Goal: Task Accomplishment & Management: Complete application form

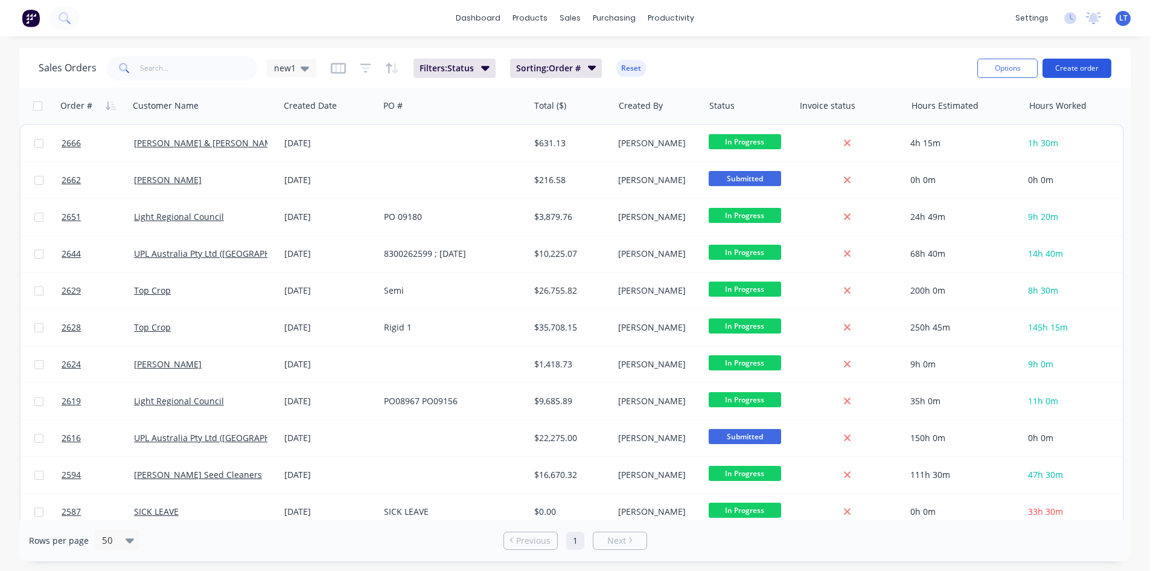
click at [1096, 73] on button "Create order" at bounding box center [1077, 68] width 69 height 19
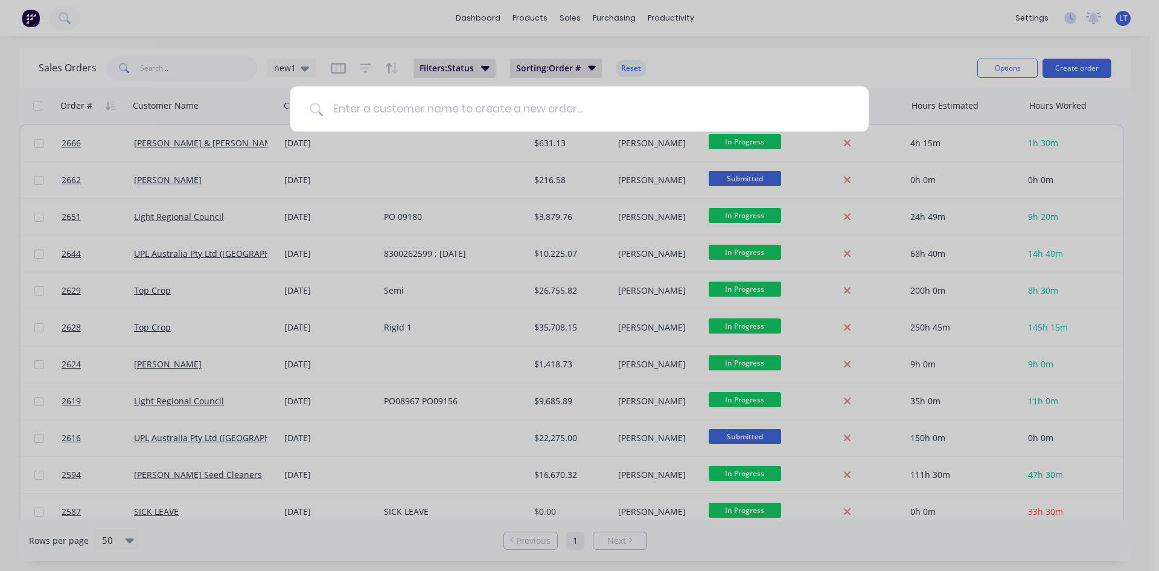
click at [472, 109] on input at bounding box center [586, 108] width 527 height 45
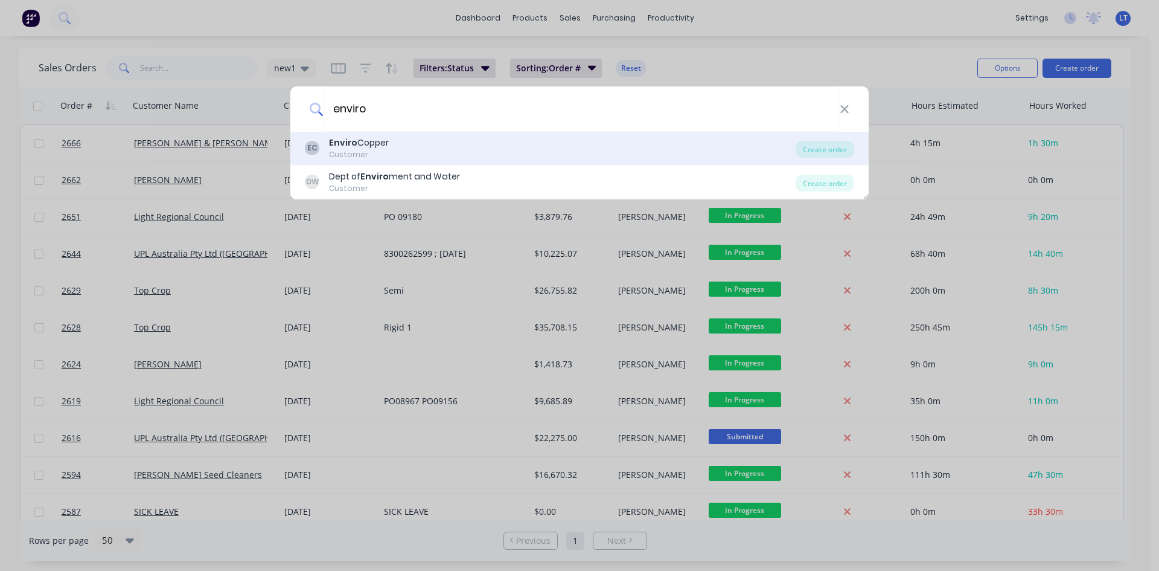
type input "enviro"
click at [357, 155] on div "Customer" at bounding box center [359, 154] width 60 height 11
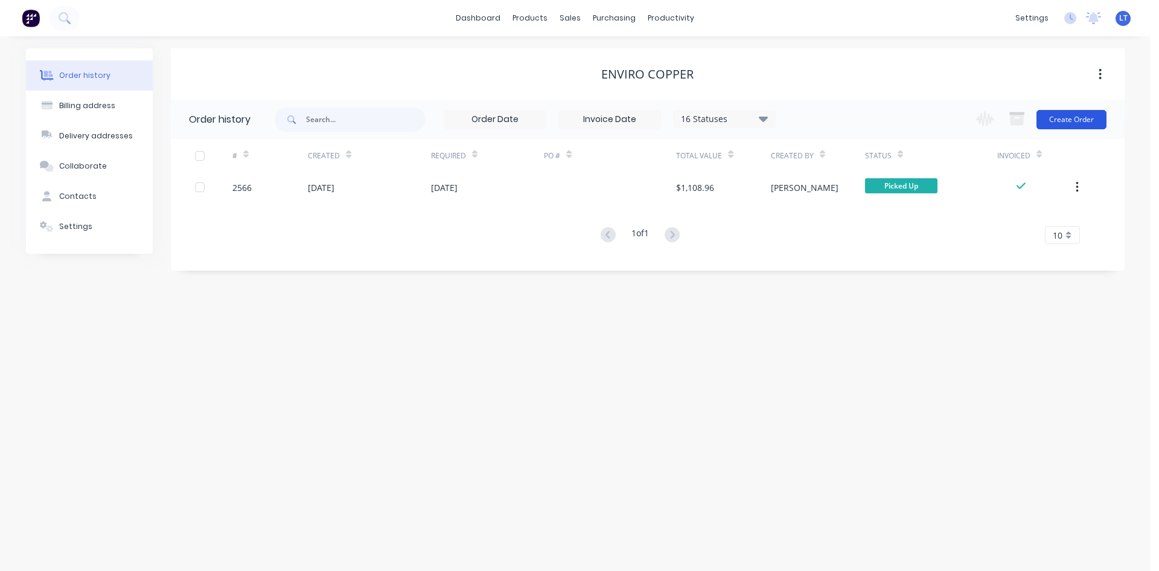
click at [1069, 114] on button "Create Order" at bounding box center [1072, 119] width 70 height 19
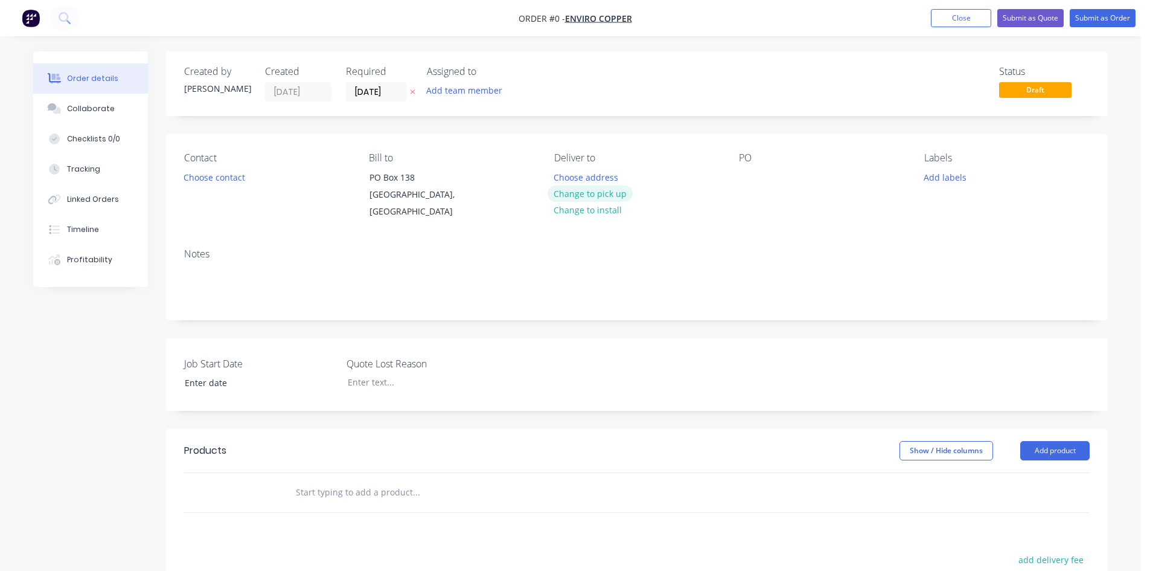
click at [608, 195] on button "Change to pick up" at bounding box center [591, 193] width 86 height 16
click at [1060, 446] on button "Add product" at bounding box center [1055, 450] width 69 height 19
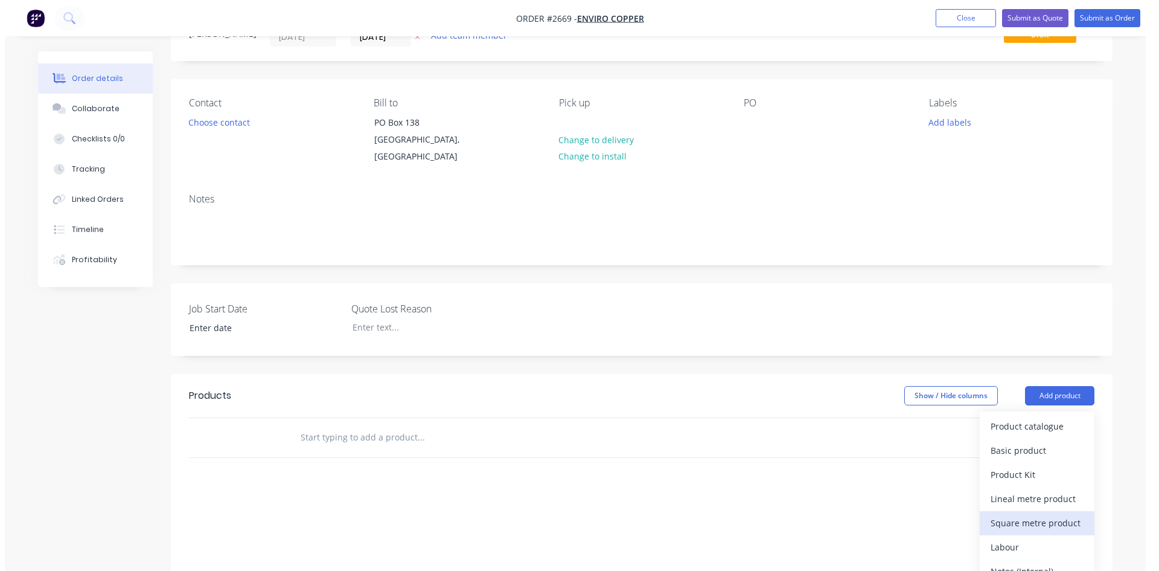
scroll to position [121, 0]
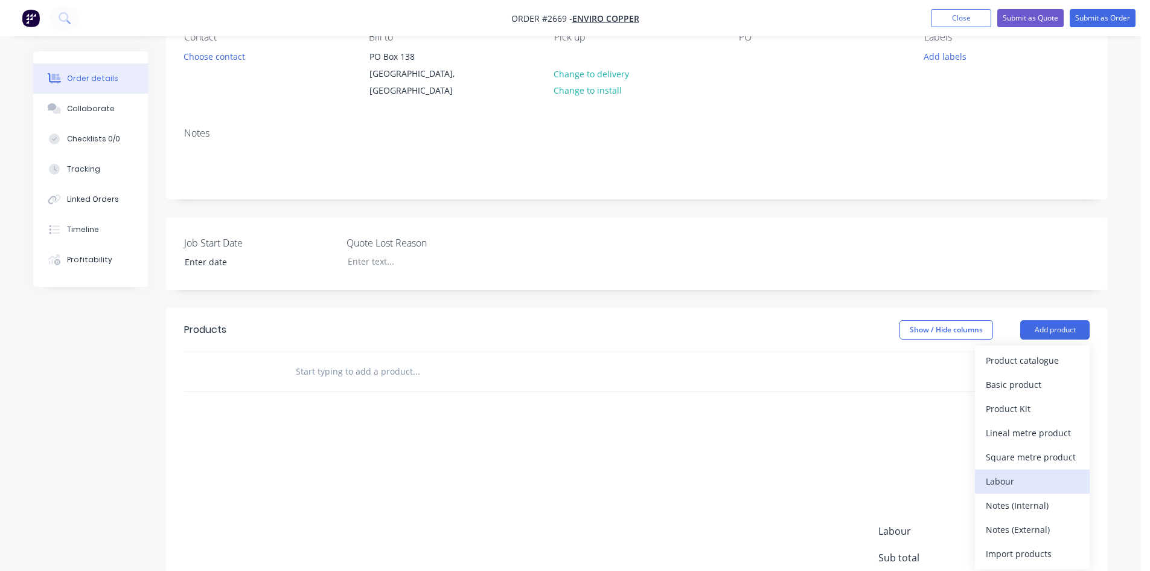
click at [1016, 475] on div "Labour" at bounding box center [1032, 481] width 93 height 18
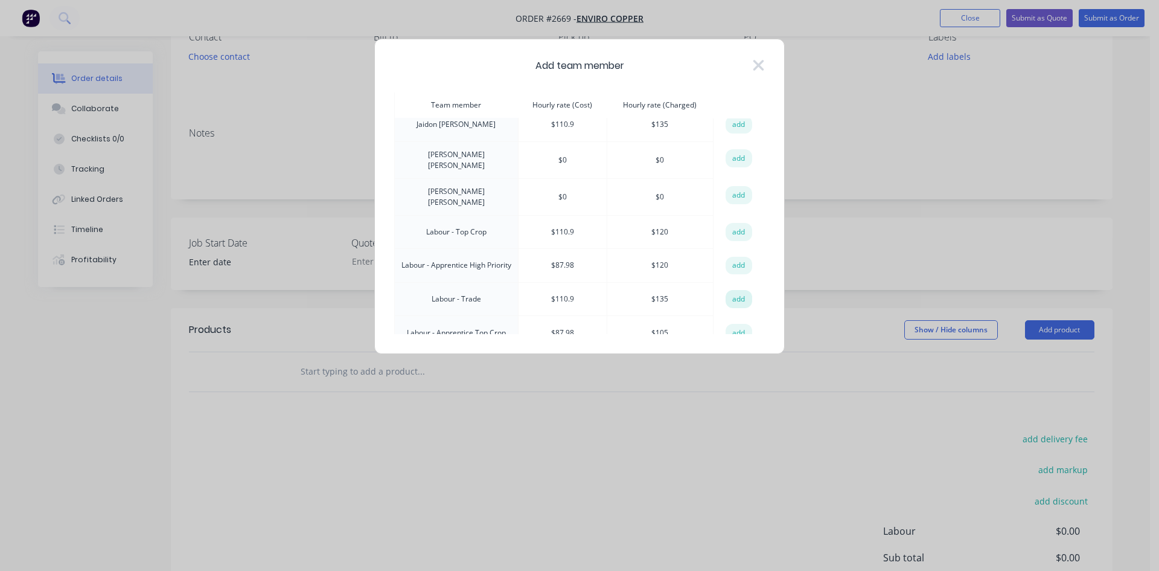
click at [740, 290] on button "add" at bounding box center [739, 299] width 27 height 18
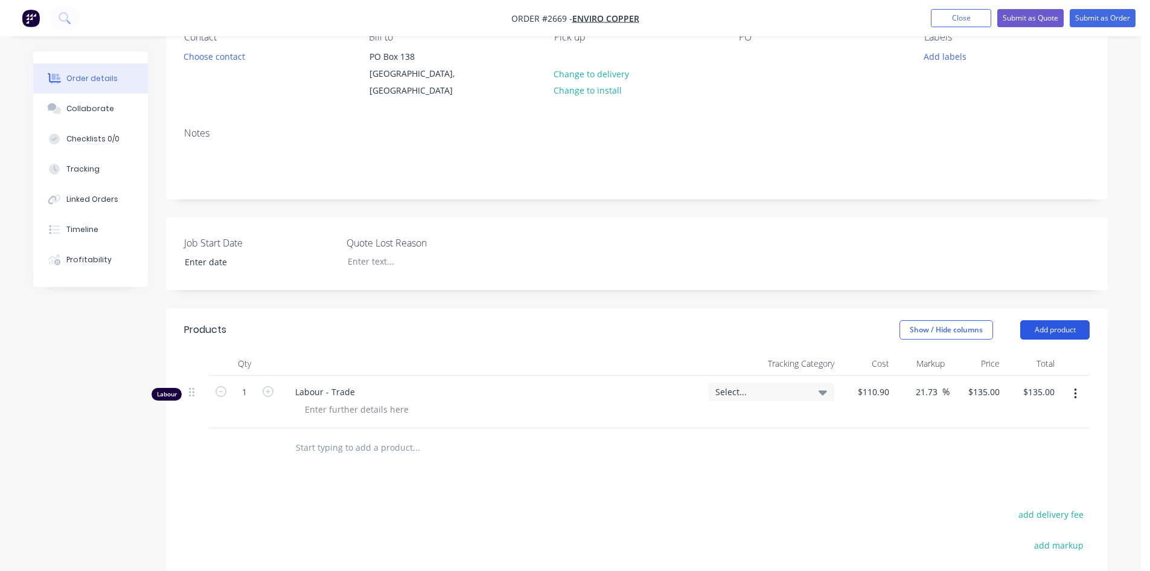
click at [1071, 336] on button "Add product" at bounding box center [1055, 329] width 69 height 19
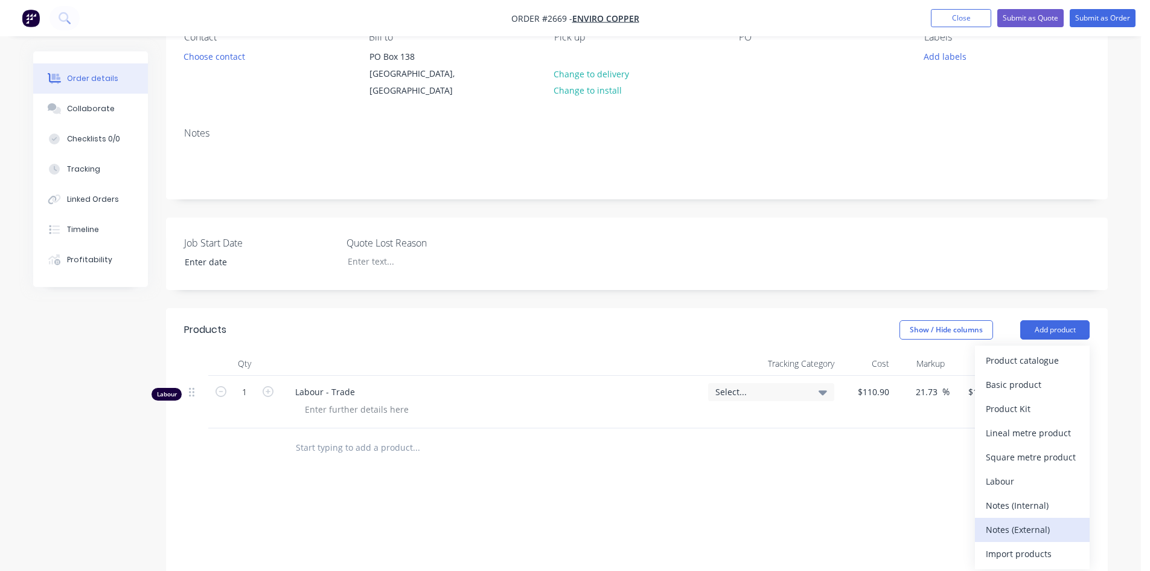
click at [1022, 527] on div "Notes (External)" at bounding box center [1032, 530] width 93 height 18
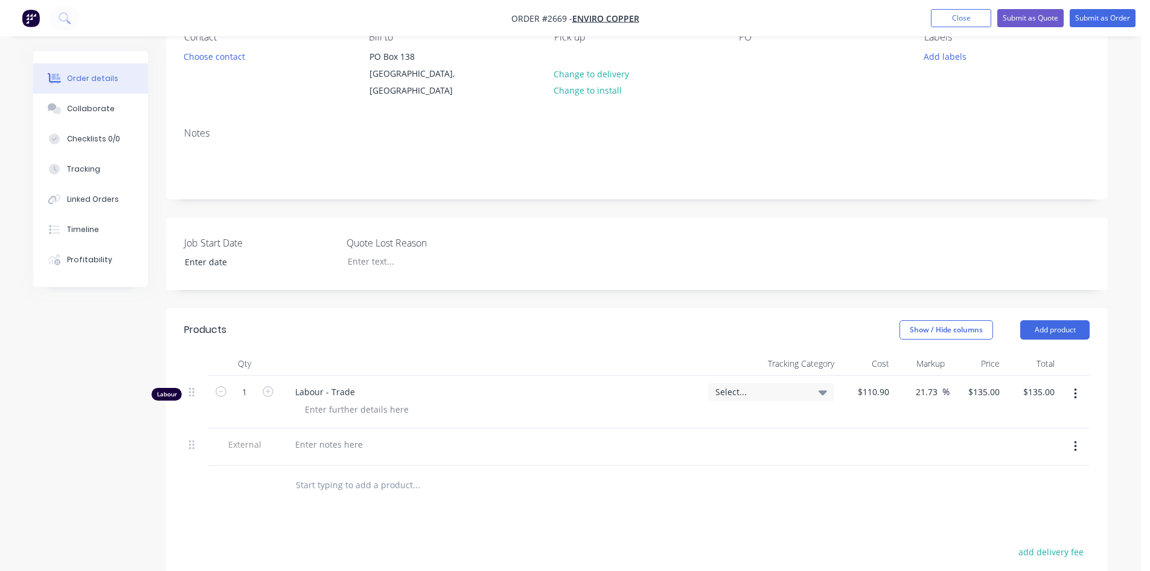
scroll to position [123, 0]
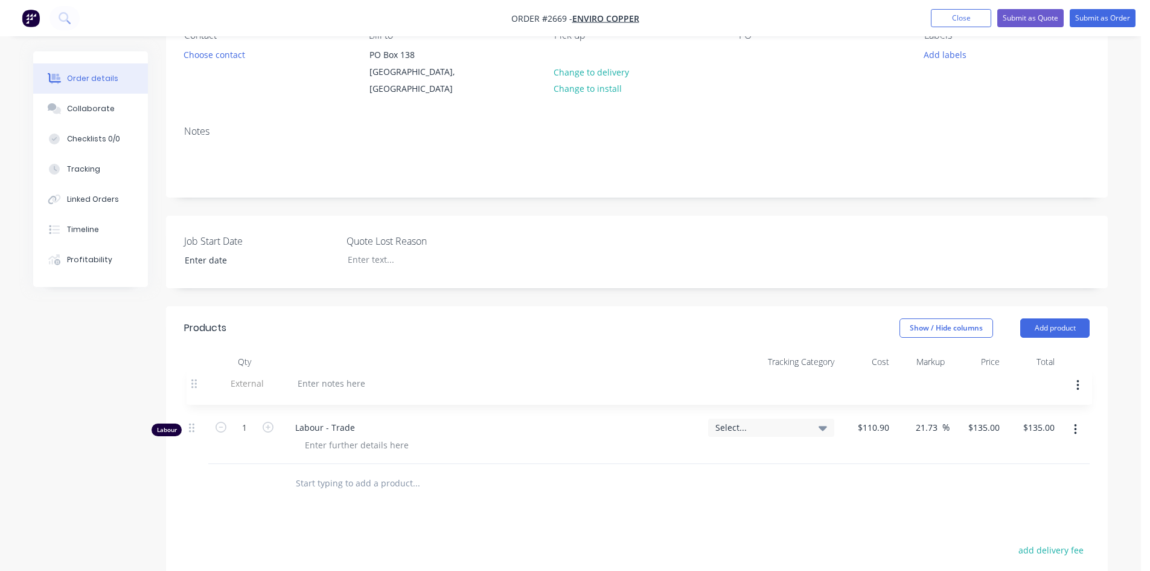
drag, startPoint x: 196, startPoint y: 445, endPoint x: 197, endPoint y: 377, distance: 67.7
click at [197, 377] on div "Labour 1 Labour - Trade Select... $110.90 $110.90 21.73 21.73 % $135.00 $135.00…" at bounding box center [637, 419] width 906 height 90
click at [292, 387] on div at bounding box center [329, 390] width 87 height 18
click at [1057, 330] on button "Add product" at bounding box center [1055, 327] width 69 height 19
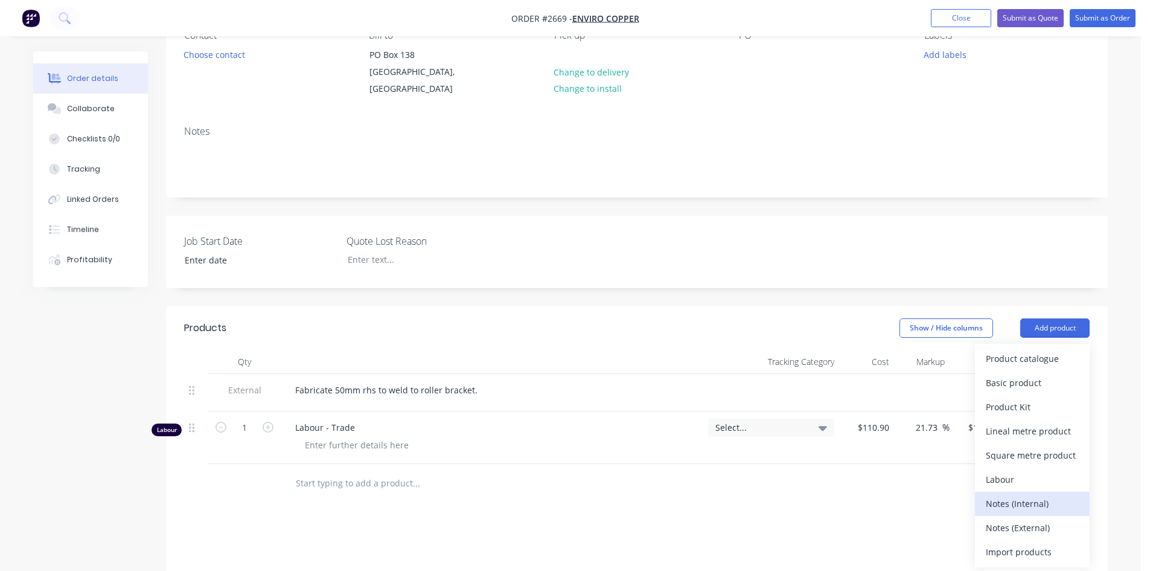
click at [1024, 510] on div "Notes (Internal)" at bounding box center [1032, 504] width 93 height 18
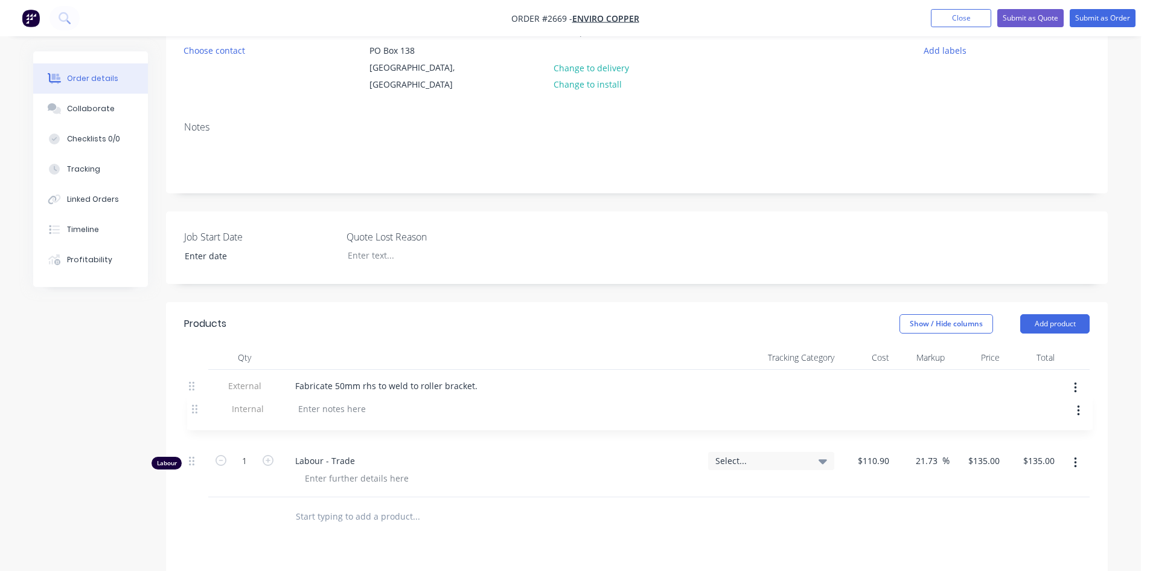
scroll to position [128, 0]
drag, startPoint x: 194, startPoint y: 483, endPoint x: 193, endPoint y: 415, distance: 68.3
click at [193, 415] on div "External Fabricate 50mm rhs to weld to roller bracket. Labour 1 Labour - Trade …" at bounding box center [637, 431] width 906 height 127
click at [266, 458] on icon "button" at bounding box center [268, 459] width 11 height 11
type input "2"
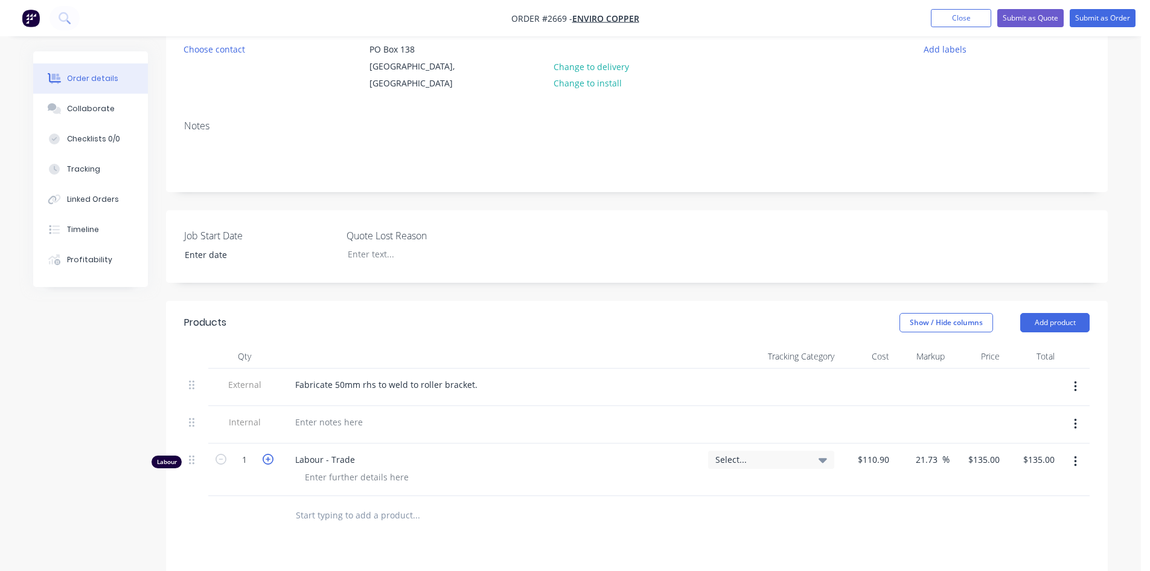
type input "$270.00"
click at [266, 458] on icon "button" at bounding box center [268, 459] width 11 height 11
type input "3"
type input "$405.00"
click at [269, 463] on icon "button" at bounding box center [268, 459] width 11 height 11
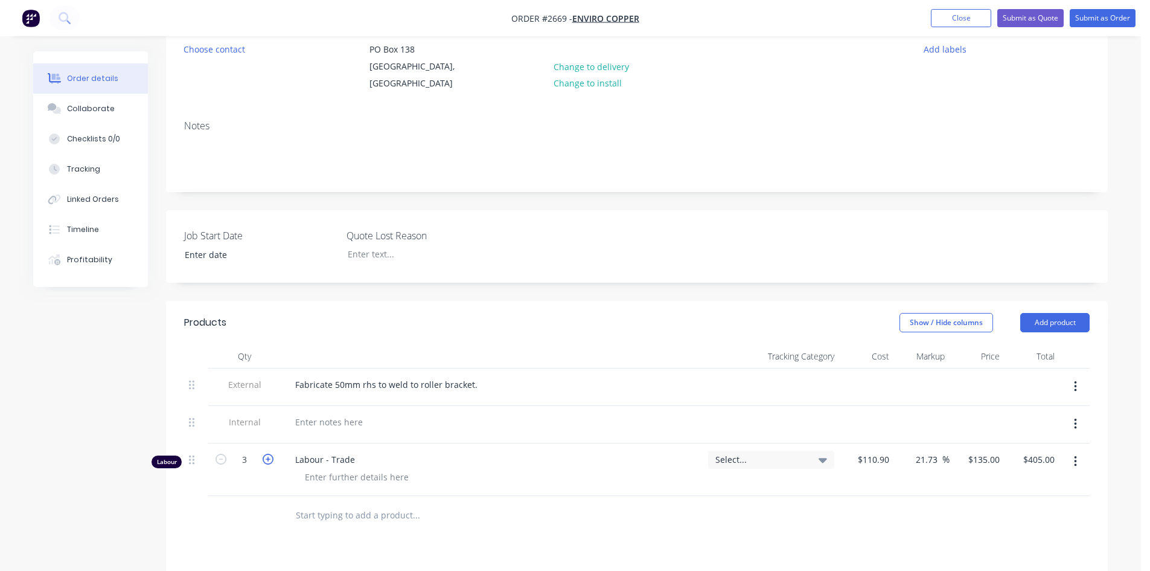
type input "4"
type input "$540.00"
click at [315, 429] on div at bounding box center [329, 422] width 87 height 18
click at [355, 425] on div "50 x 50 x 2 RHS, 10mm locking nut welded 5" at bounding box center [384, 422] width 196 height 18
click at [495, 425] on div "50 x 50 x 2 RHS with top capped, 10mm locking nut welded 5" at bounding box center [418, 422] width 265 height 18
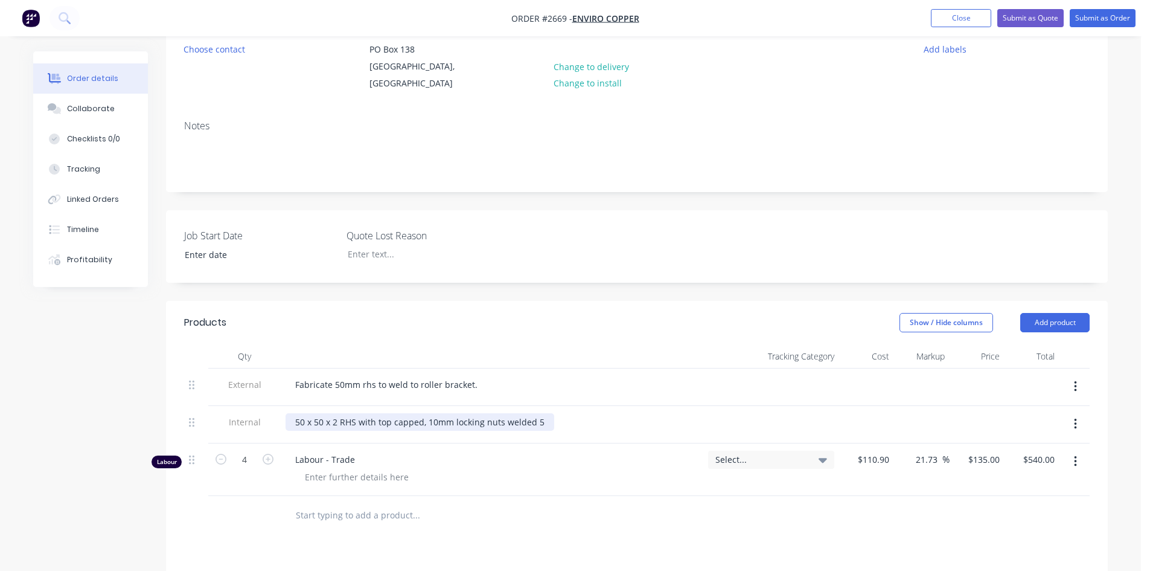
click at [540, 422] on div "50 x 50 x 2 RHS with top capped, 10mm locking nuts welded 5" at bounding box center [420, 422] width 269 height 18
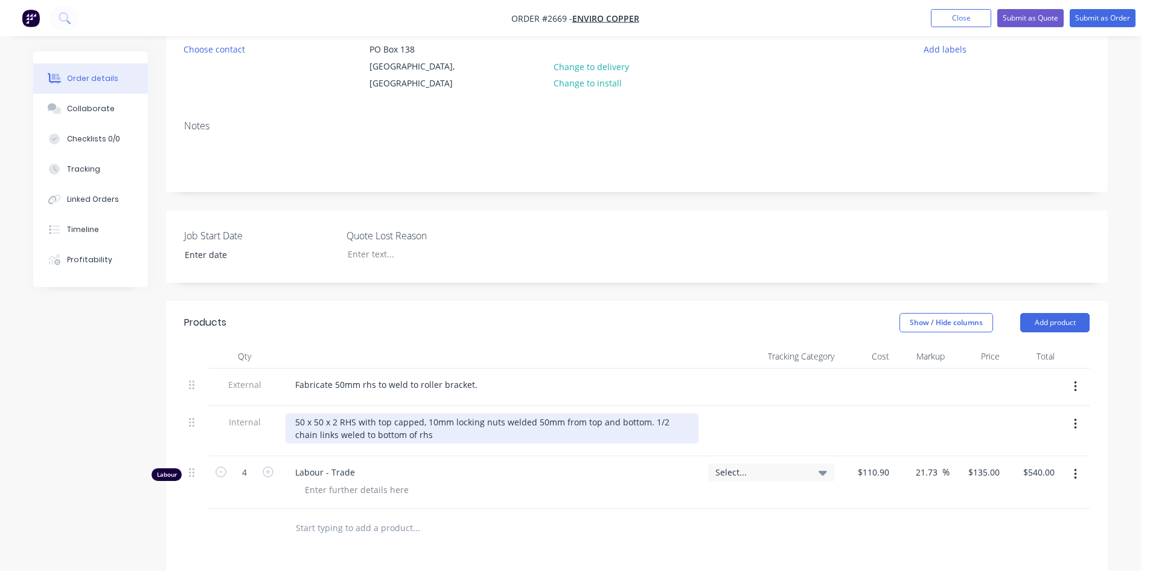
click at [325, 431] on div "50 x 50 x 2 RHS with top capped, 10mm locking nuts welded 50mm from top and bot…" at bounding box center [492, 428] width 413 height 30
click at [419, 435] on div "50 x 50 x 2 RHS with top capped, 10mm locking nuts welded 50mm from top and bot…" at bounding box center [492, 428] width 413 height 30
click at [644, 424] on div "50 x 50 x 2 RHS with top capped, 10mm locking nuts welded 50mm from top and bot…" at bounding box center [492, 428] width 413 height 30
click at [435, 424] on div "50 x 50 x 2 RHS with top capped, 10mm locking nuts welded 50mm from top and bot…" at bounding box center [492, 428] width 413 height 30
click at [314, 435] on div "50 x 50 x 2 RHS with top capped, 12mm locking nuts welded 50mm from top and bot…" at bounding box center [492, 428] width 413 height 30
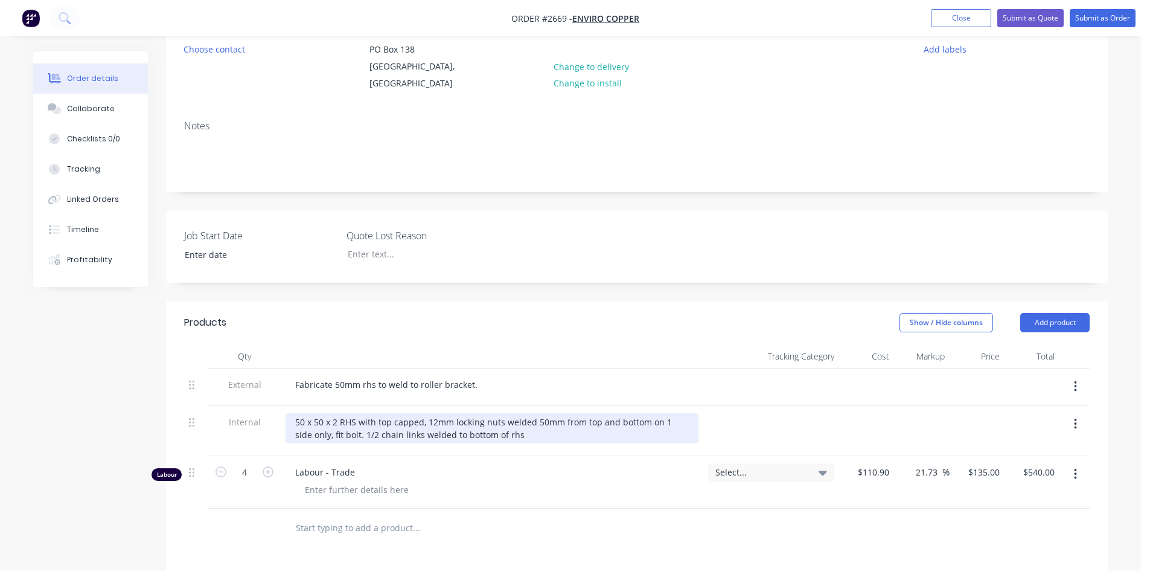
click at [505, 432] on div "50 x 50 x 2 RHS with top capped, 12mm locking nuts welded 50mm from top and bot…" at bounding box center [492, 428] width 413 height 30
click at [501, 434] on div "50 x 50 x 2 RHS with top capped, 12mm locking nuts welded 50mm from top and bot…" at bounding box center [492, 428] width 413 height 30
click at [585, 436] on div "50 x 50 x 2 RHS with top capped, 12mm locking nuts welded 50mm from top and bot…" at bounding box center [492, 428] width 413 height 30
click at [592, 439] on div "50 x 50 x 2 RHS with top capped, 12mm locking nuts welded 50mm from top and bot…" at bounding box center [492, 428] width 413 height 30
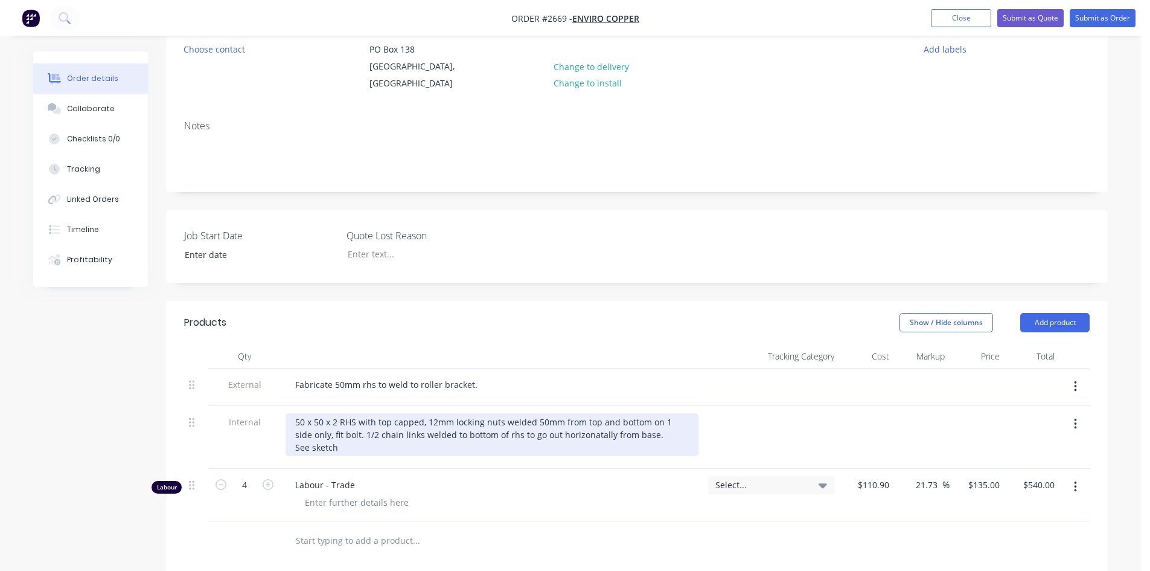
click at [567, 437] on div "50 x 50 x 2 RHS with top capped, 12mm locking nuts welded 50mm from top and bot…" at bounding box center [492, 434] width 413 height 43
click at [343, 448] on div "50 x 50 x 2 RHS with top capped, 12mm locking nuts welded 50mm from top and bot…" at bounding box center [492, 434] width 413 height 43
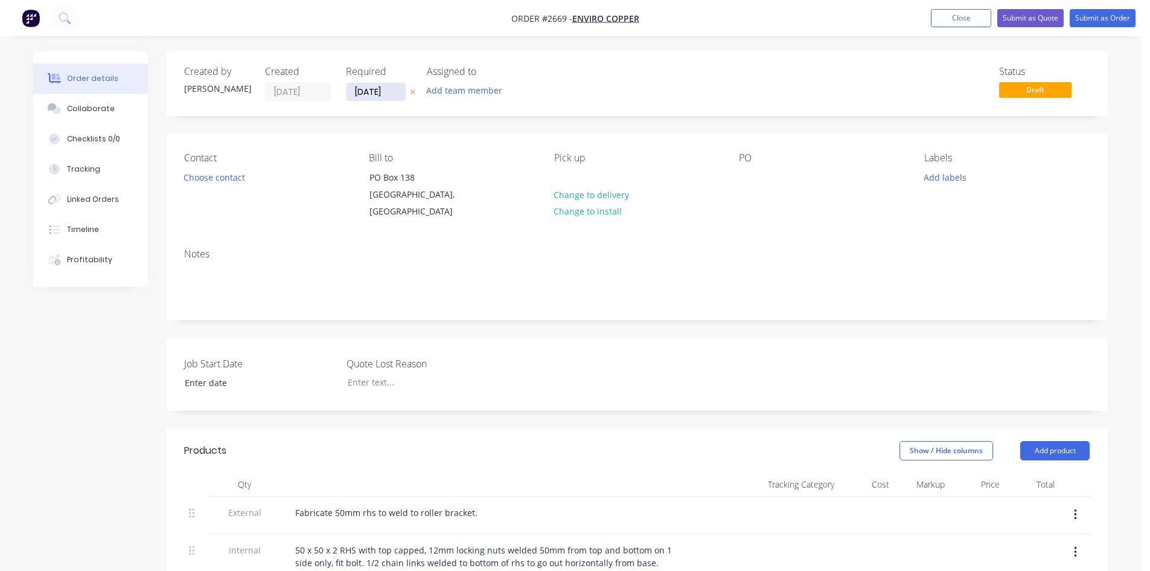
click at [397, 90] on input "[DATE]" at bounding box center [376, 92] width 59 height 18
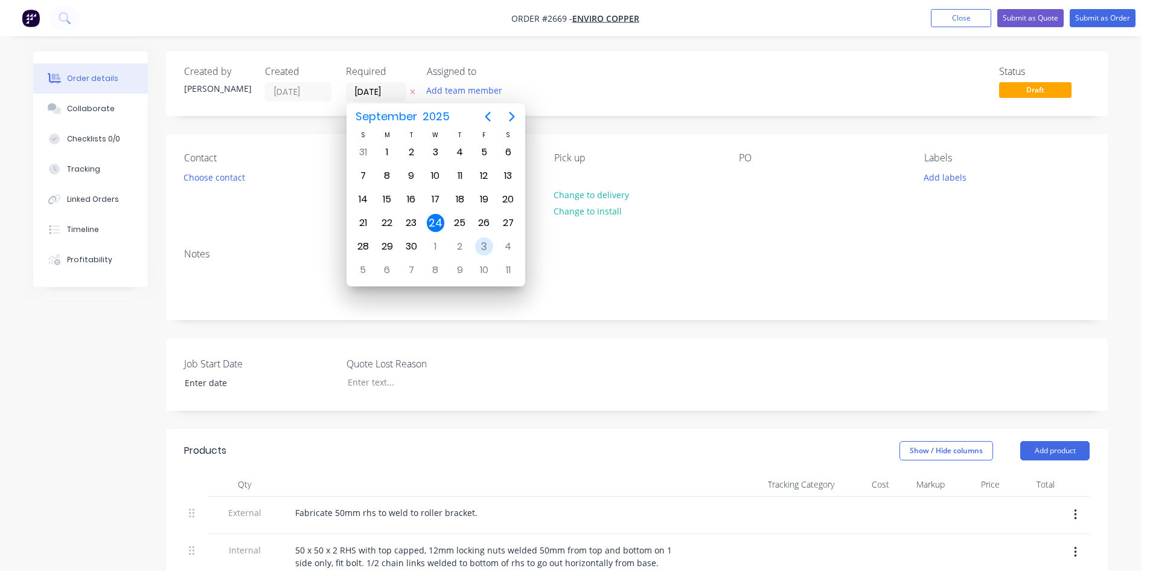
click at [483, 249] on div "3" at bounding box center [484, 246] width 18 height 18
type input "[DATE]"
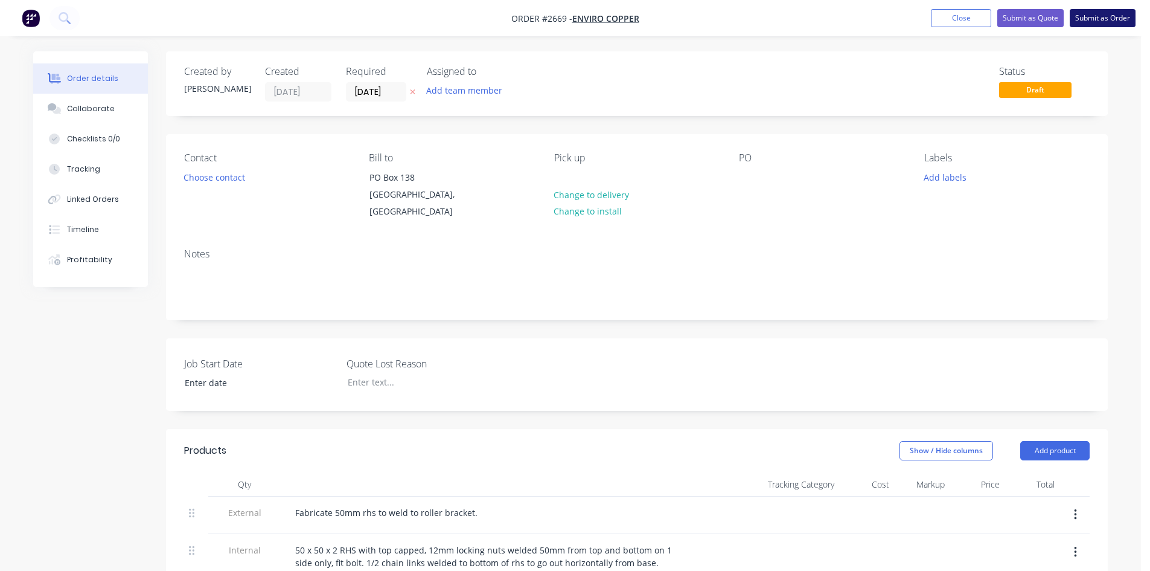
click at [1091, 23] on button "Submit as Order" at bounding box center [1103, 18] width 66 height 18
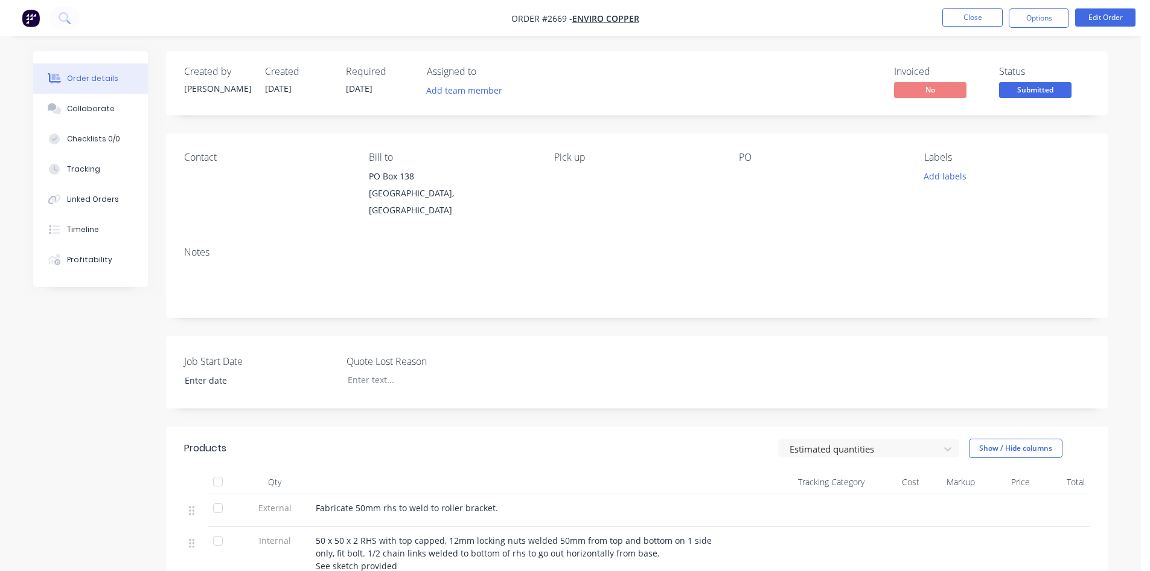
scroll to position [181, 0]
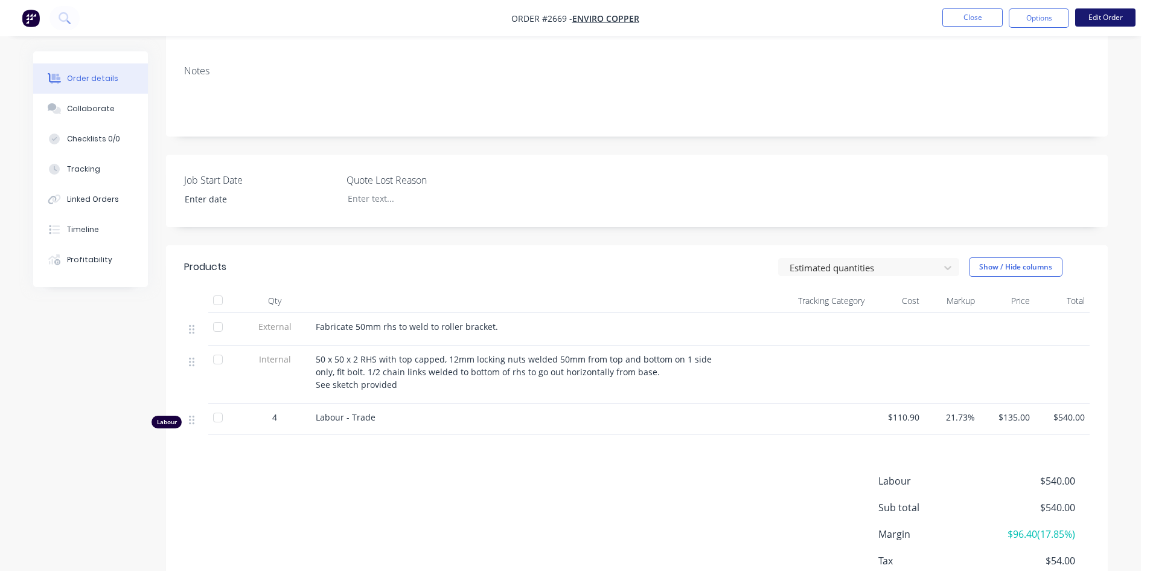
click at [1095, 17] on button "Edit Order" at bounding box center [1106, 17] width 60 height 18
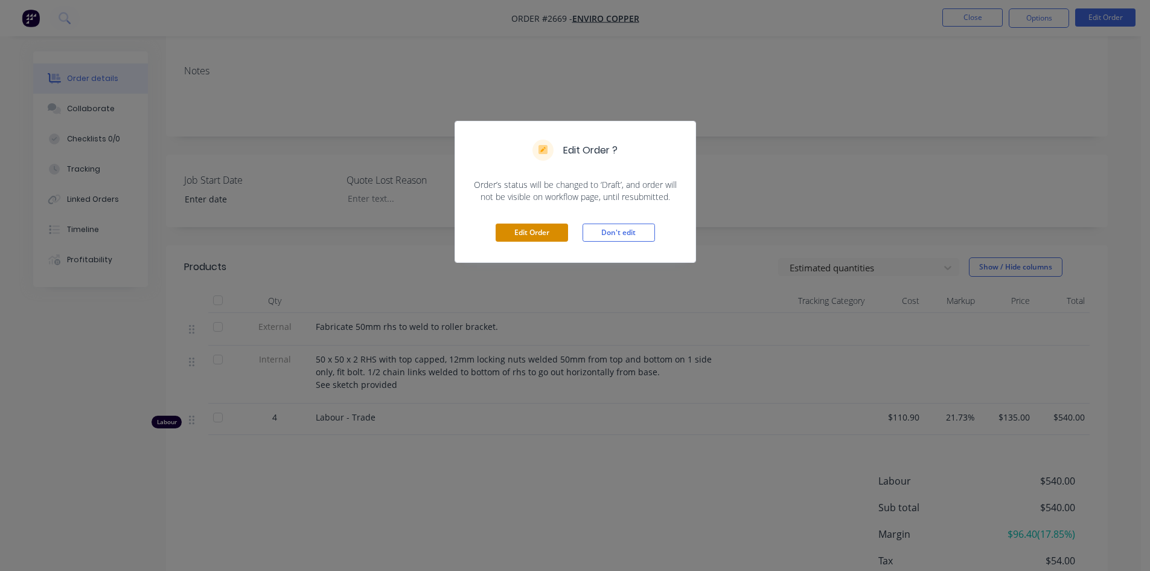
click at [545, 227] on button "Edit Order" at bounding box center [532, 232] width 72 height 18
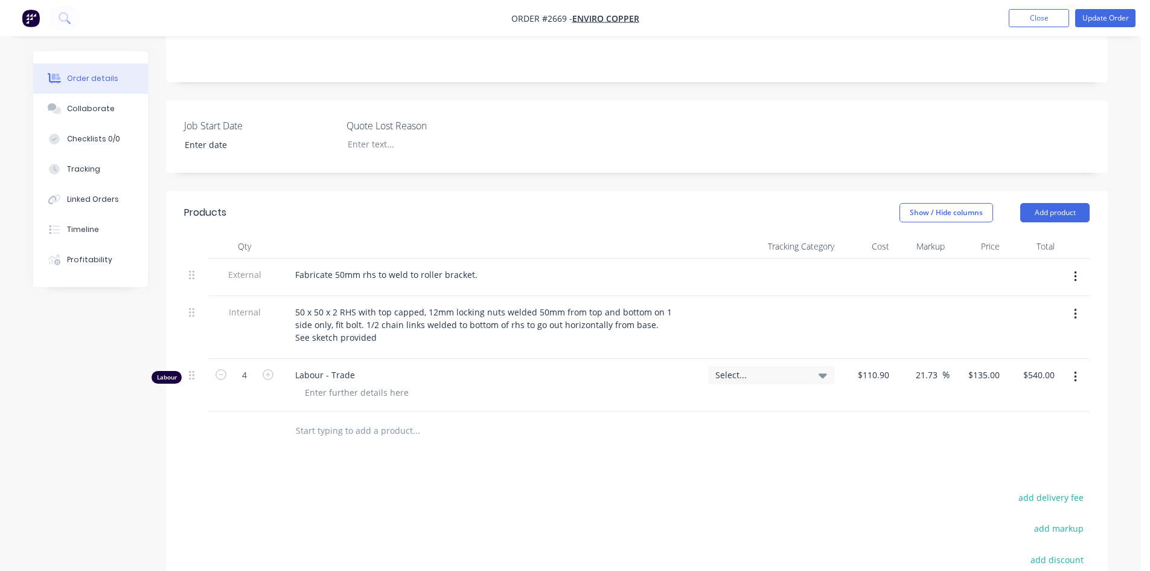
scroll to position [242, 0]
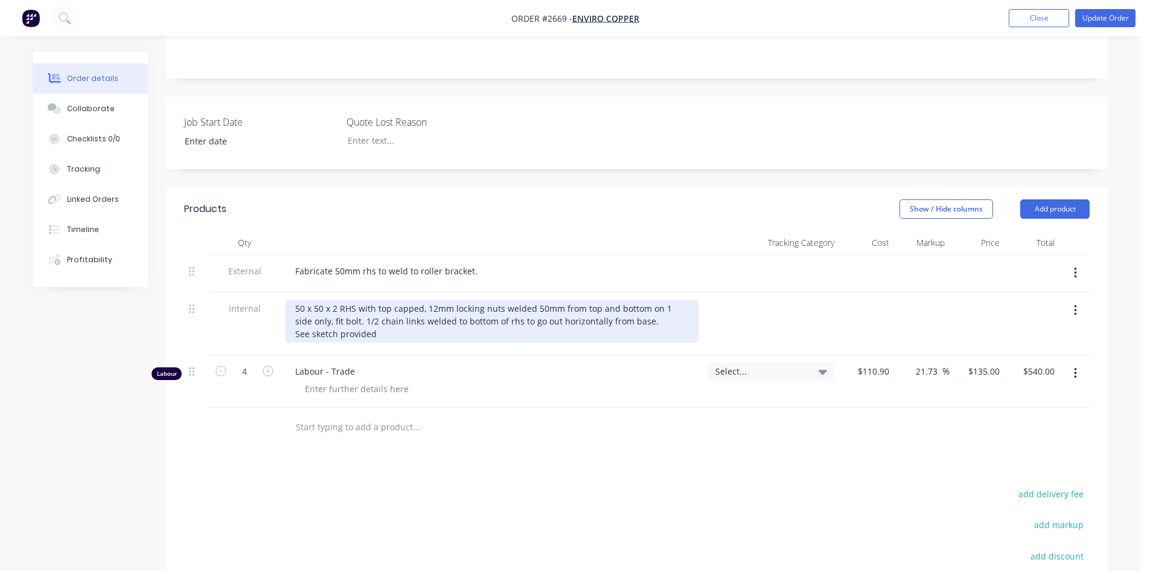
click at [374, 335] on div "50 x 50 x 2 RHS with top capped, 12mm locking nuts welded 50mm from top and bot…" at bounding box center [492, 321] width 413 height 43
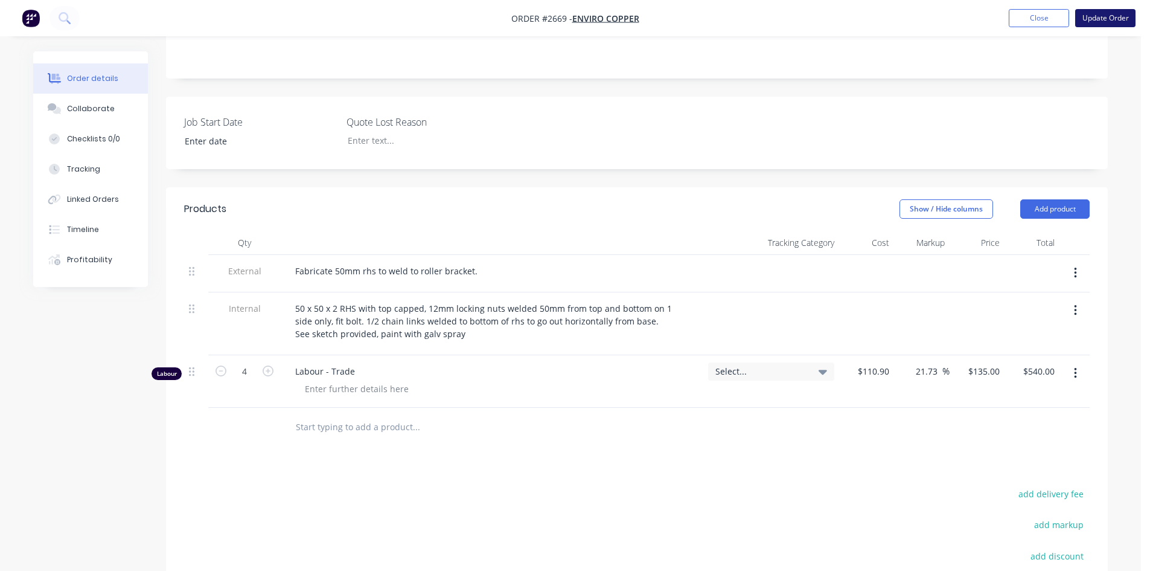
click at [1086, 24] on button "Update Order" at bounding box center [1106, 18] width 60 height 18
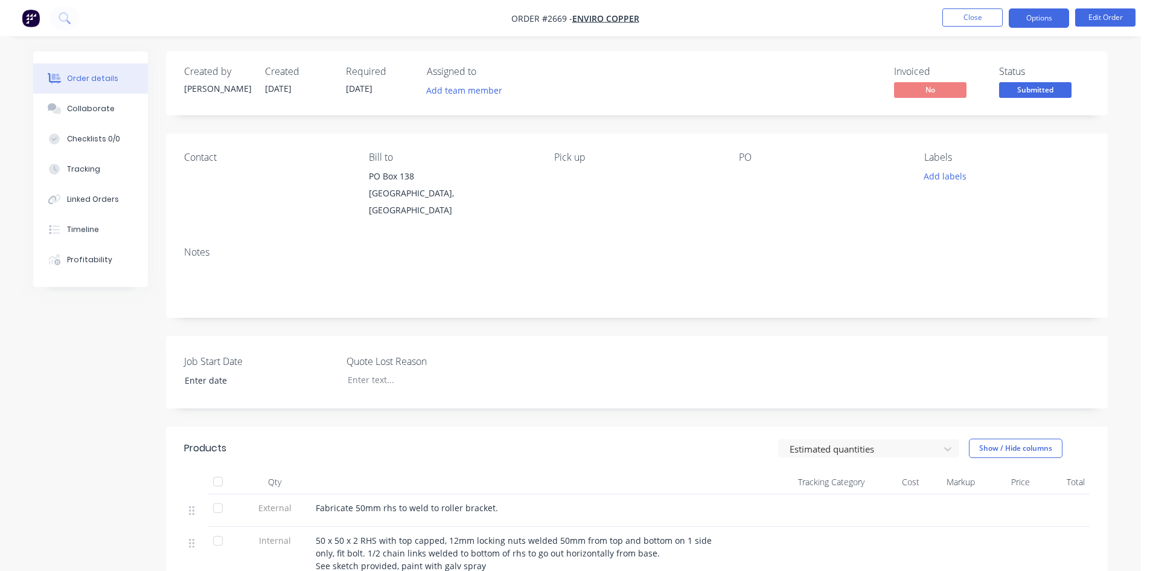
click at [1041, 18] on button "Options" at bounding box center [1039, 17] width 60 height 19
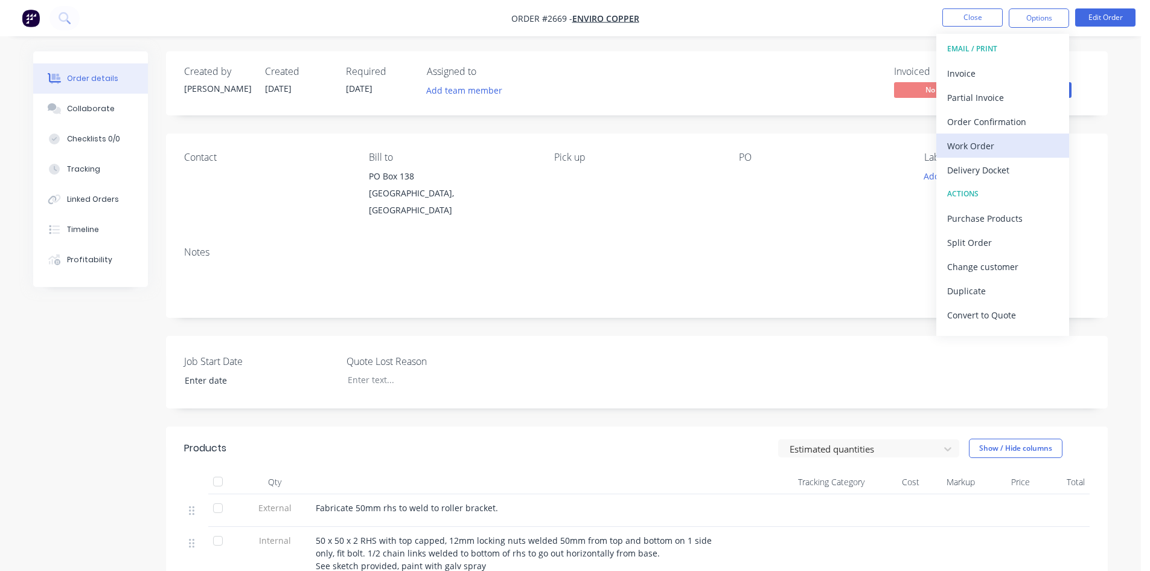
click at [991, 144] on div "Work Order" at bounding box center [1003, 146] width 111 height 18
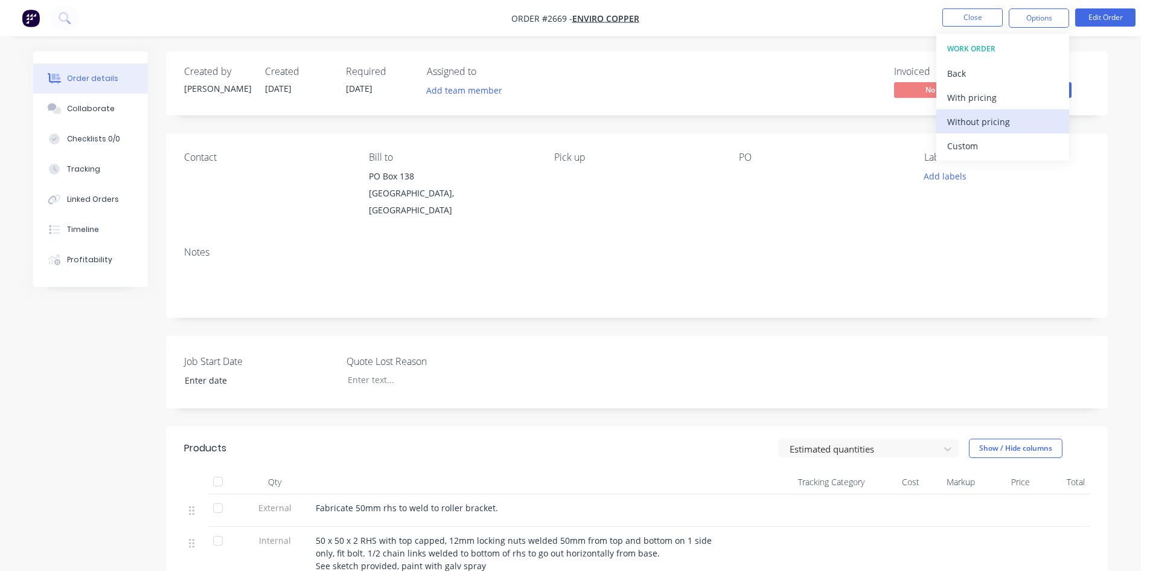
click at [980, 119] on div "Without pricing" at bounding box center [1003, 122] width 111 height 18
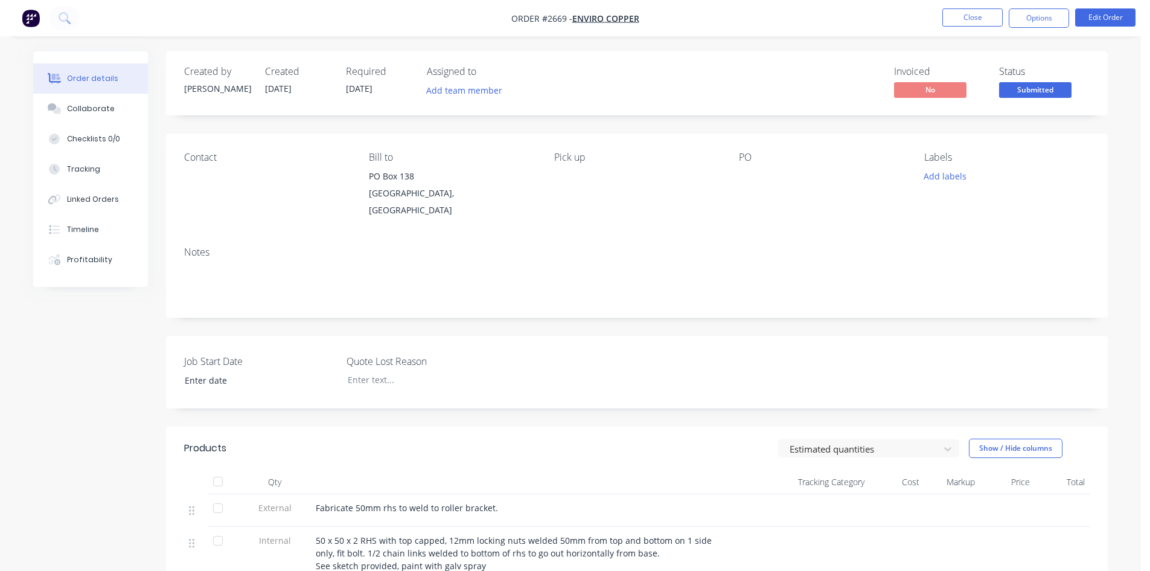
click at [812, 34] on nav "Order #2669 - Enviro Copper Close Options Edit Order" at bounding box center [575, 18] width 1150 height 36
click at [992, 14] on button "Close" at bounding box center [973, 17] width 60 height 18
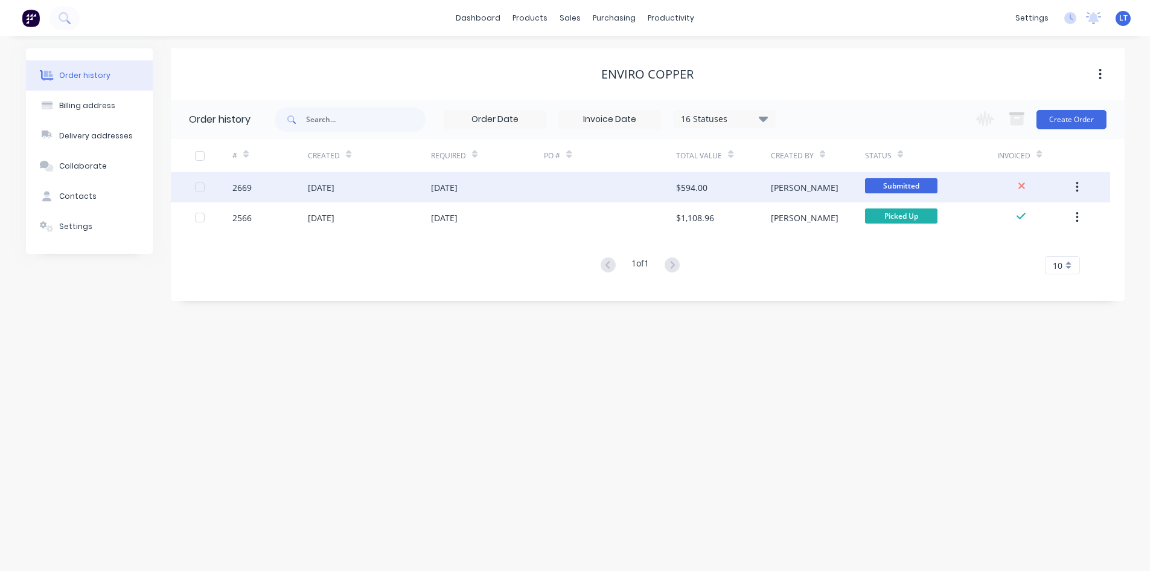
click at [440, 187] on div "[DATE]" at bounding box center [444, 187] width 27 height 13
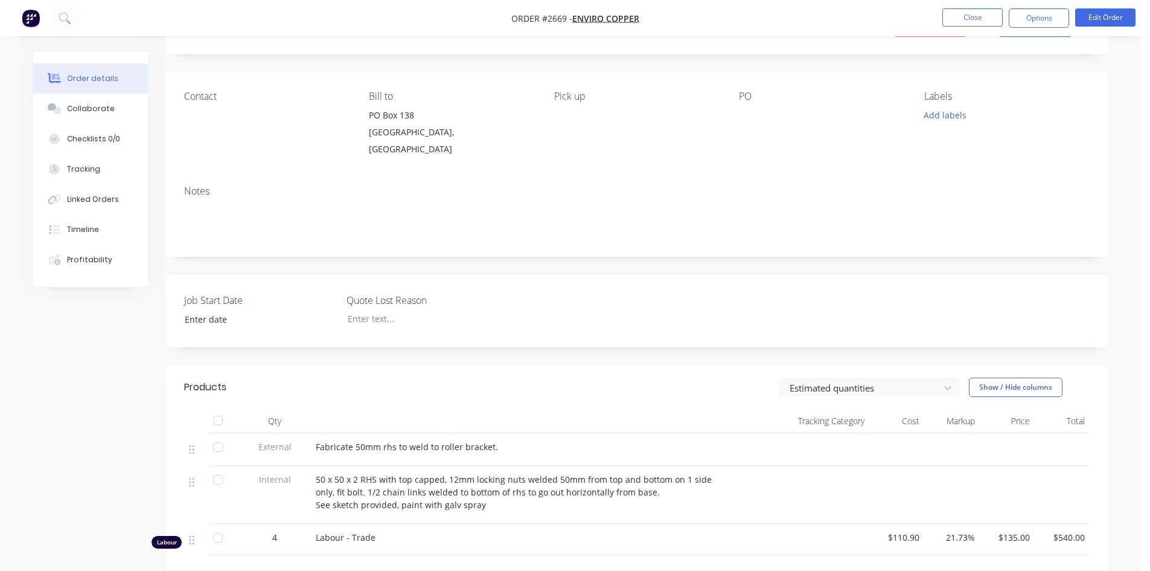
scroll to position [181, 0]
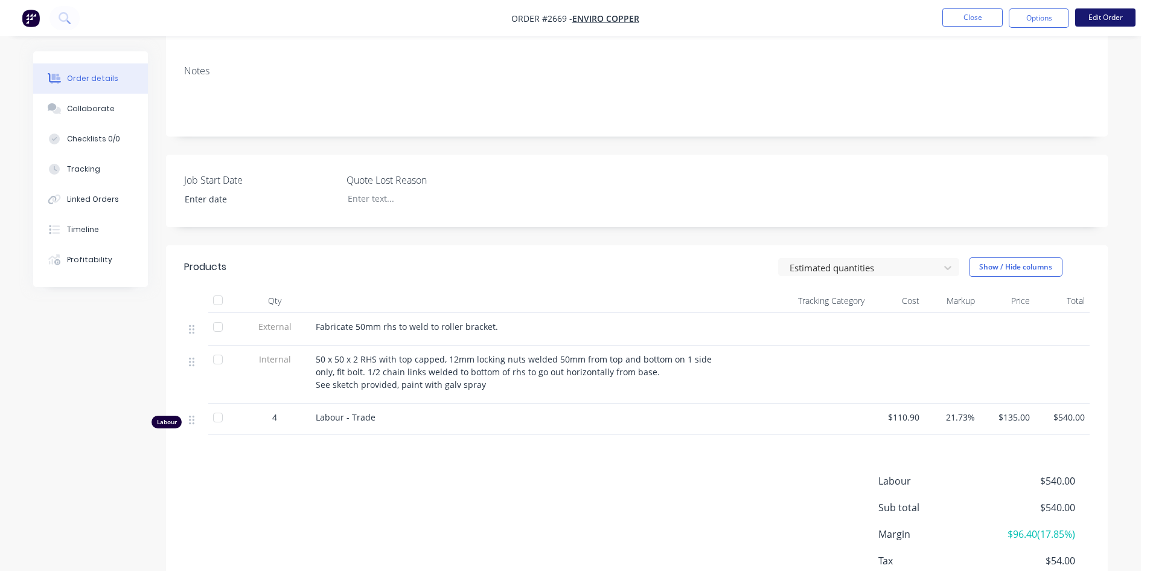
click at [1107, 16] on button "Edit Order" at bounding box center [1106, 17] width 60 height 18
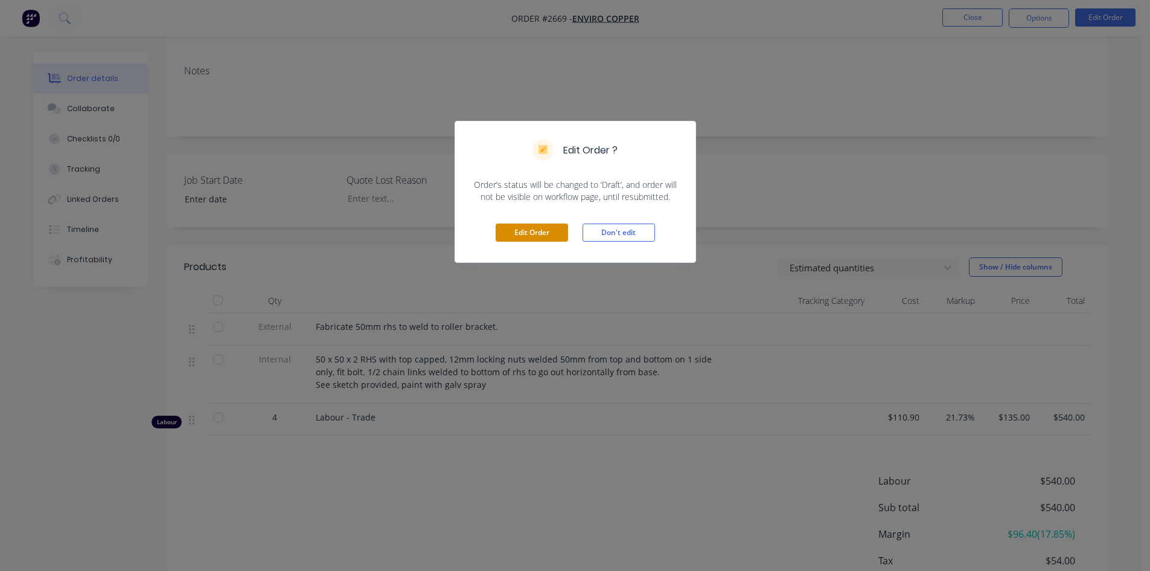
click at [554, 235] on button "Edit Order" at bounding box center [532, 232] width 72 height 18
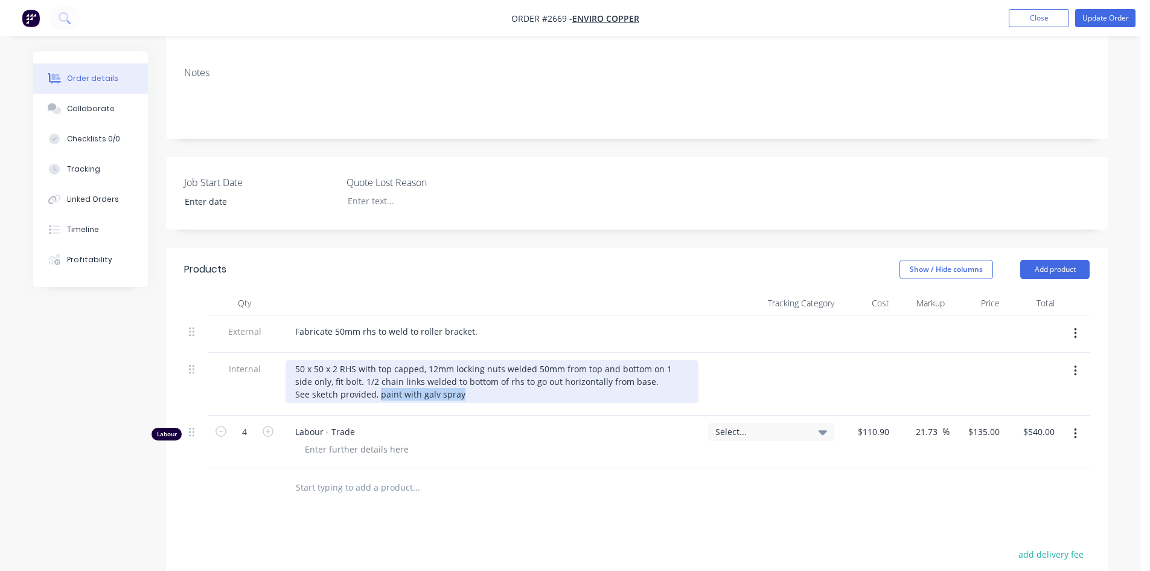
drag, startPoint x: 464, startPoint y: 397, endPoint x: 380, endPoint y: 394, distance: 83.4
click at [380, 394] on div "50 x 50 x 2 RHS with top capped, 12mm locking nuts welded 50mm from top and bot…" at bounding box center [492, 381] width 413 height 43
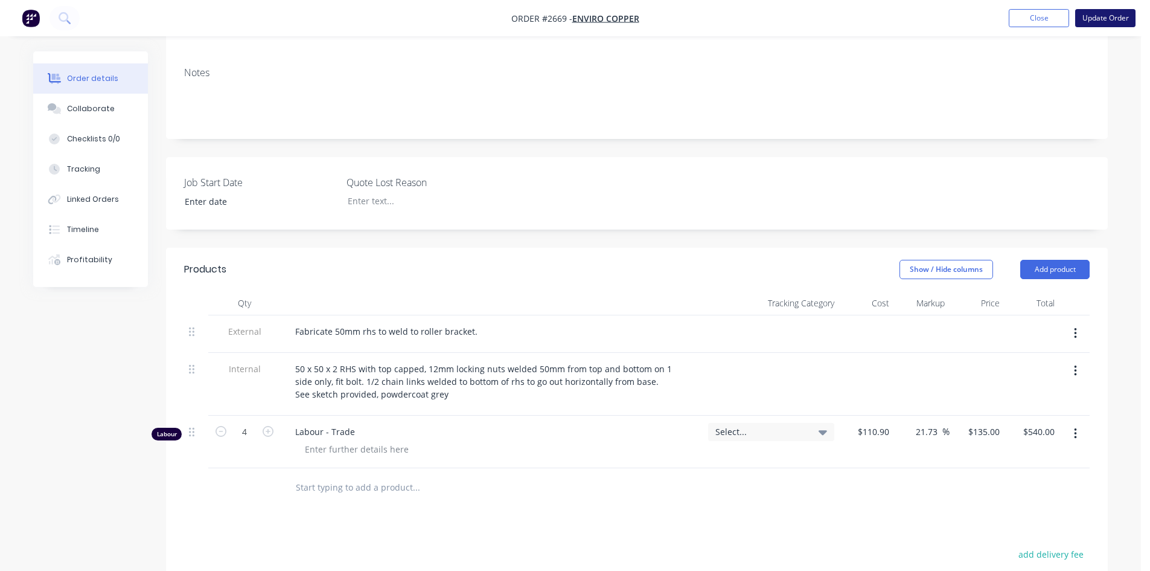
click at [1087, 17] on button "Update Order" at bounding box center [1106, 18] width 60 height 18
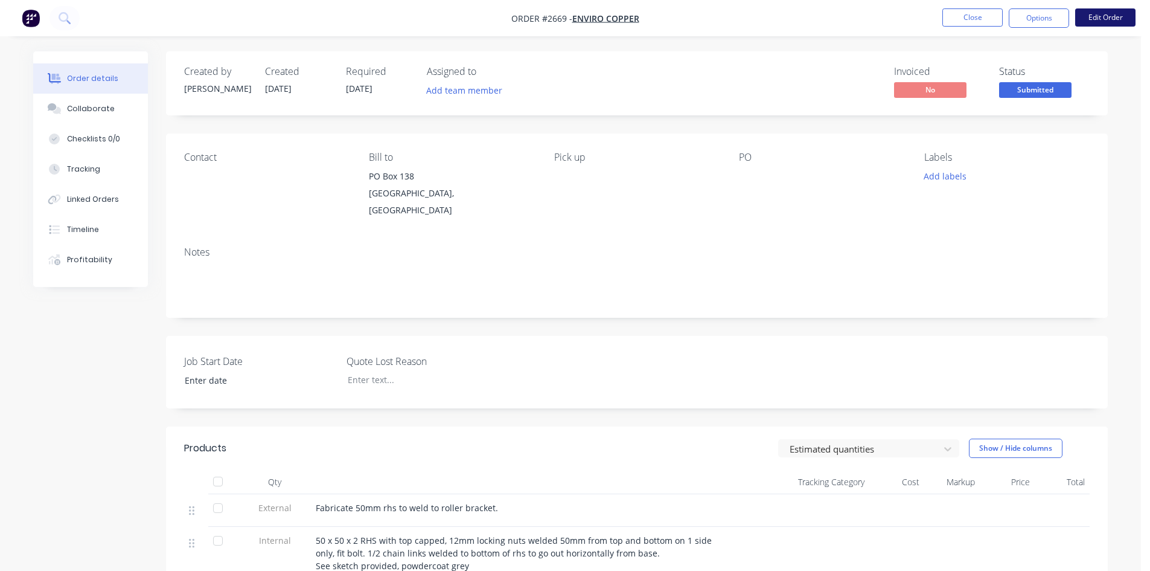
click at [1115, 18] on button "Edit Order" at bounding box center [1106, 17] width 60 height 18
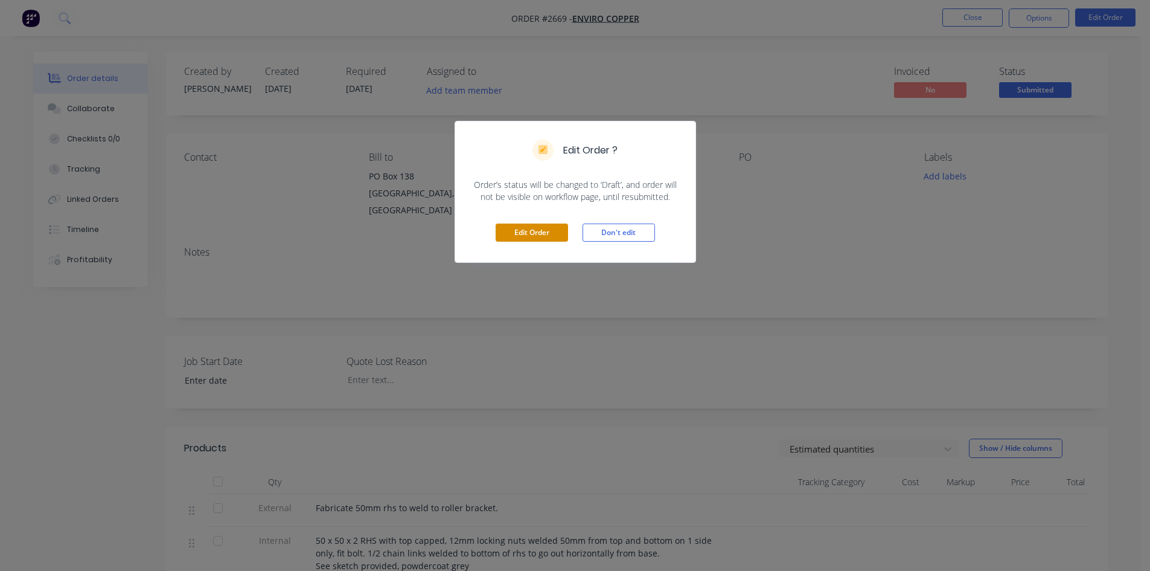
click at [536, 229] on button "Edit Order" at bounding box center [532, 232] width 72 height 18
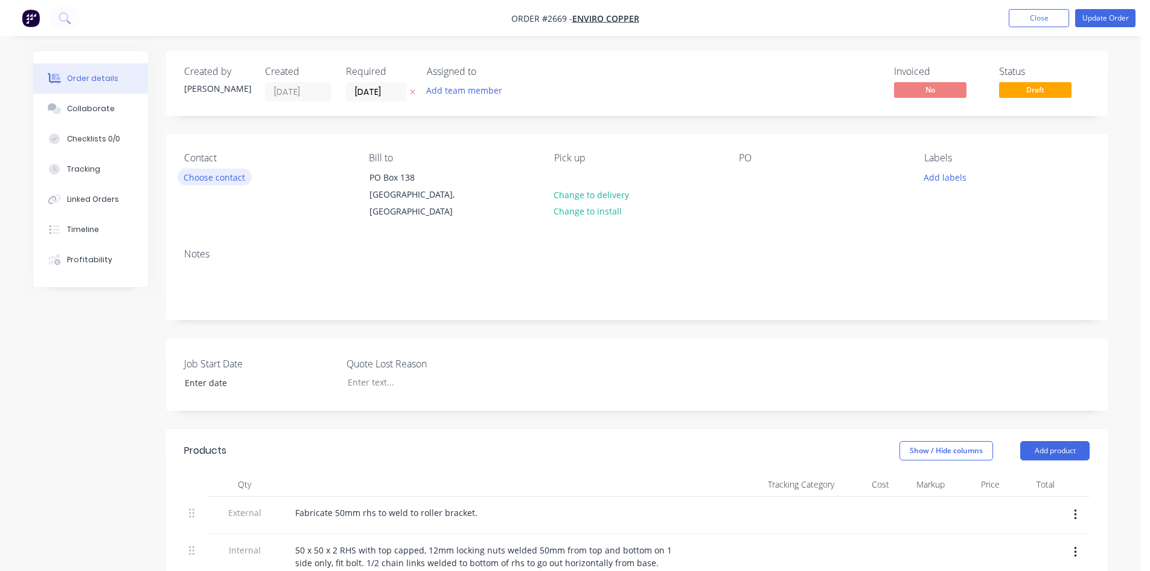
click at [225, 177] on button "Choose contact" at bounding box center [215, 176] width 74 height 16
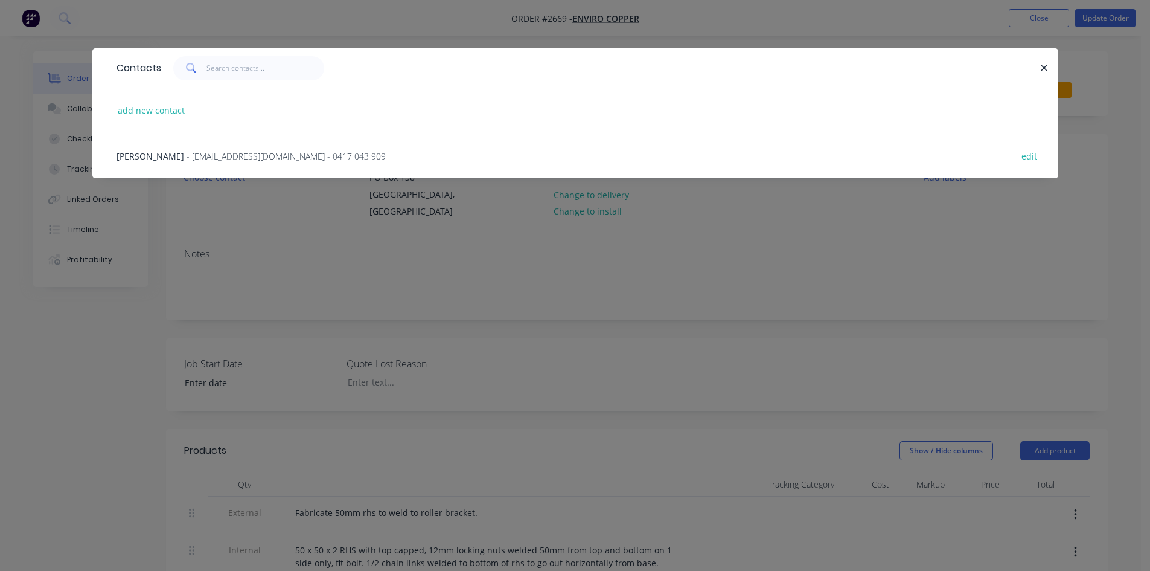
click at [170, 149] on div "[PERSON_NAME] - [EMAIL_ADDRESS][DOMAIN_NAME] - 0417 043 909 edit" at bounding box center [576, 155] width 930 height 45
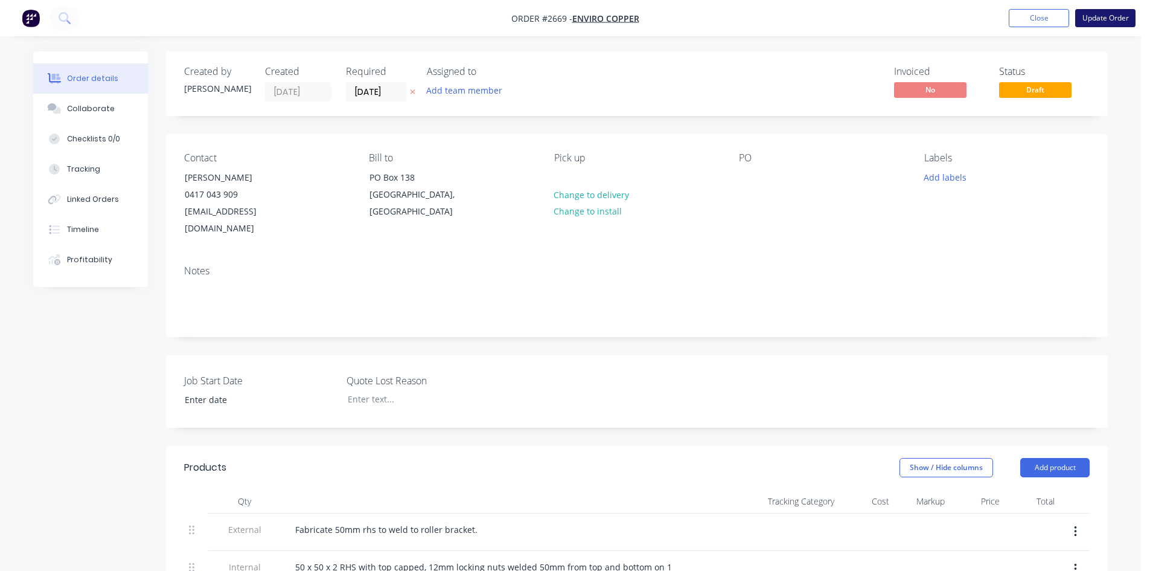
click at [1111, 13] on button "Update Order" at bounding box center [1106, 18] width 60 height 18
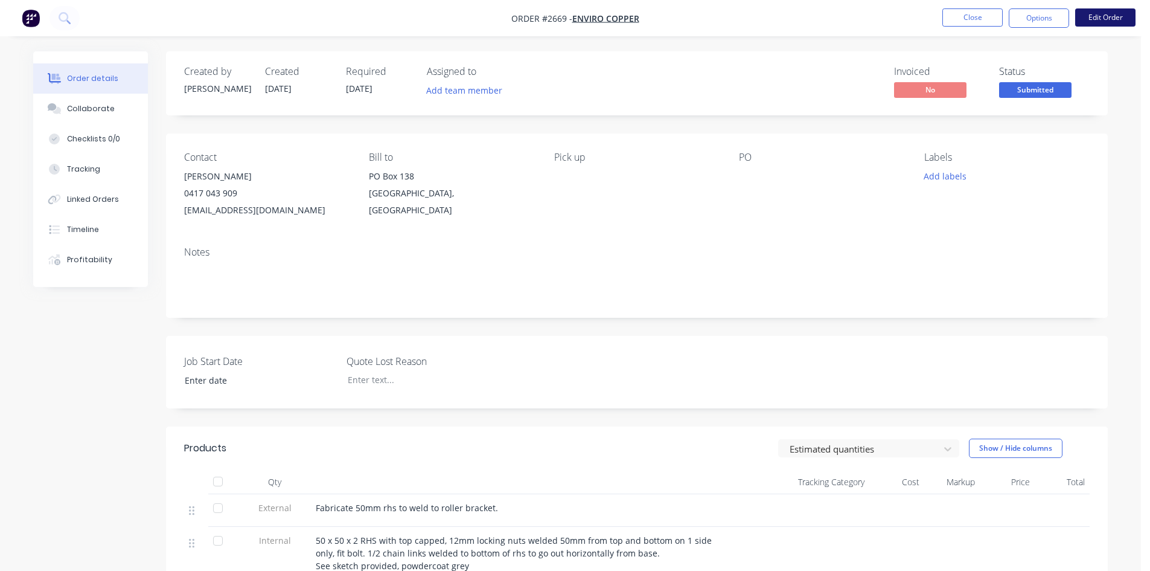
click at [1100, 18] on button "Edit Order" at bounding box center [1106, 17] width 60 height 18
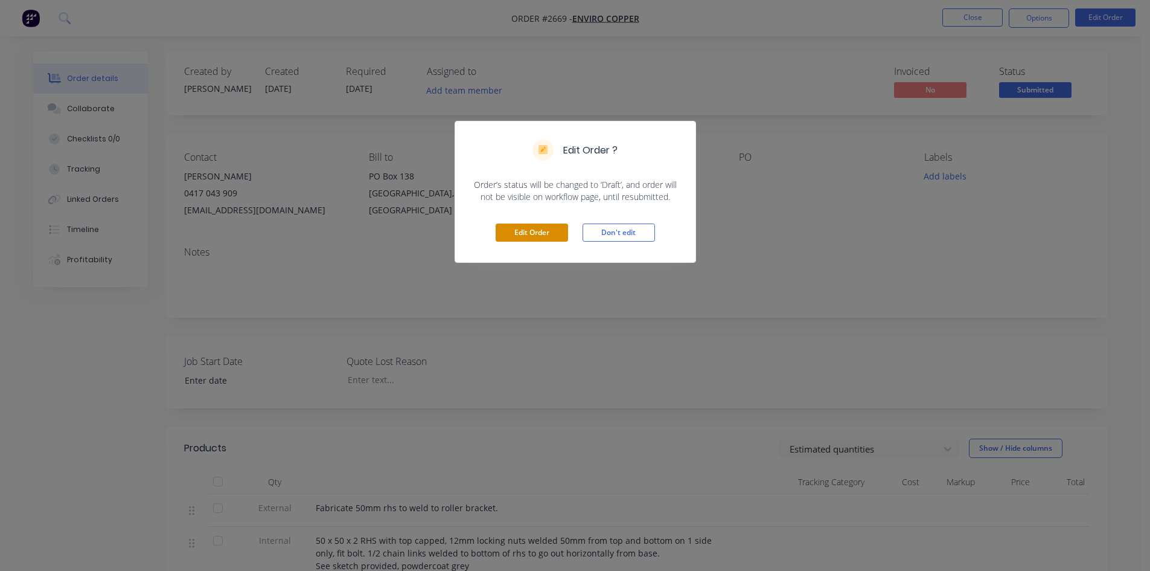
click at [555, 225] on button "Edit Order" at bounding box center [532, 232] width 72 height 18
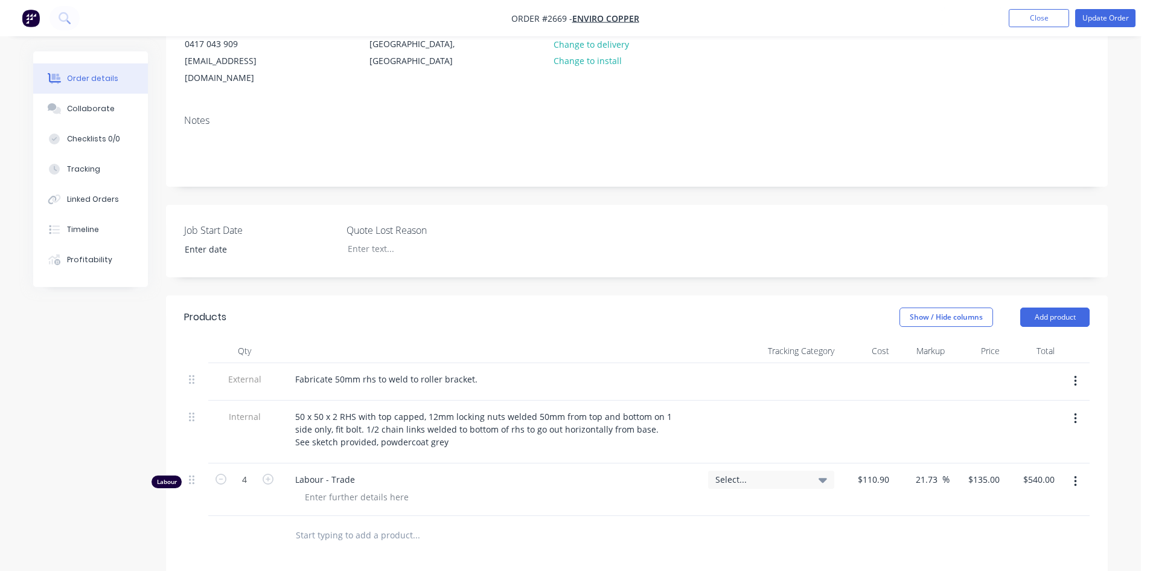
scroll to position [181, 0]
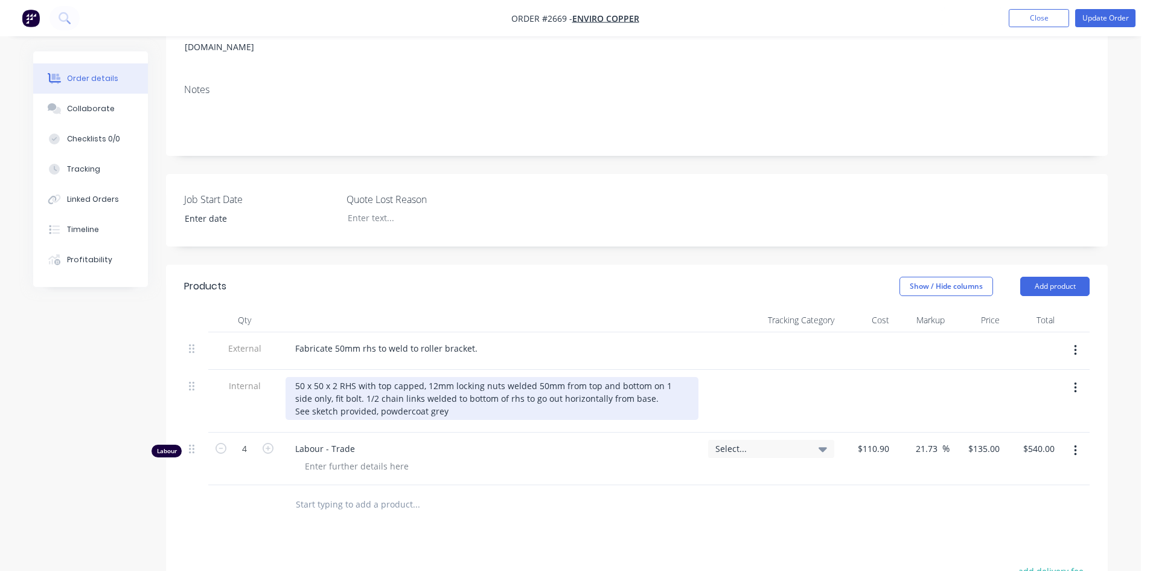
click at [450, 397] on div "50 x 50 x 2 RHS with top capped, 12mm locking nuts welded 50mm from top and bot…" at bounding box center [492, 398] width 413 height 43
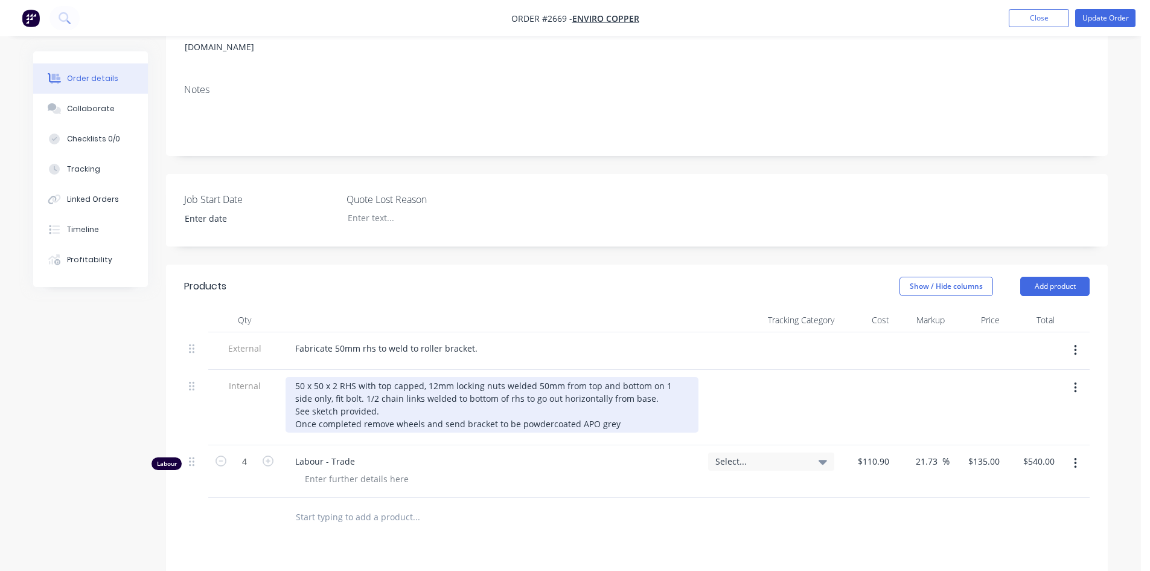
click at [440, 408] on div "50 x 50 x 2 RHS with top capped, 12mm locking nuts welded 50mm from top and bot…" at bounding box center [492, 405] width 413 height 56
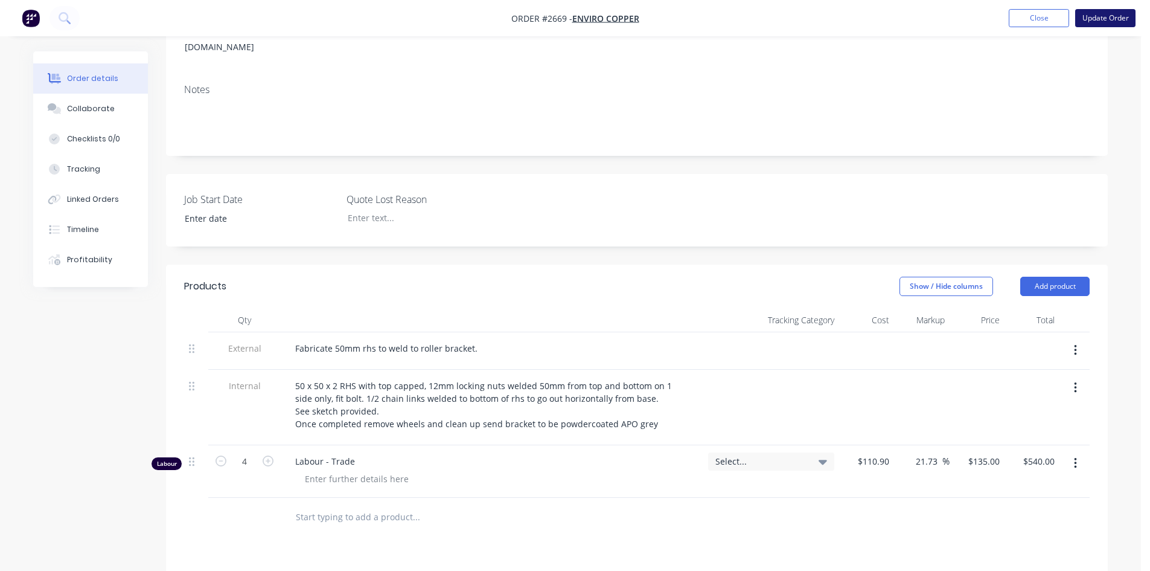
click at [1122, 22] on button "Update Order" at bounding box center [1106, 18] width 60 height 18
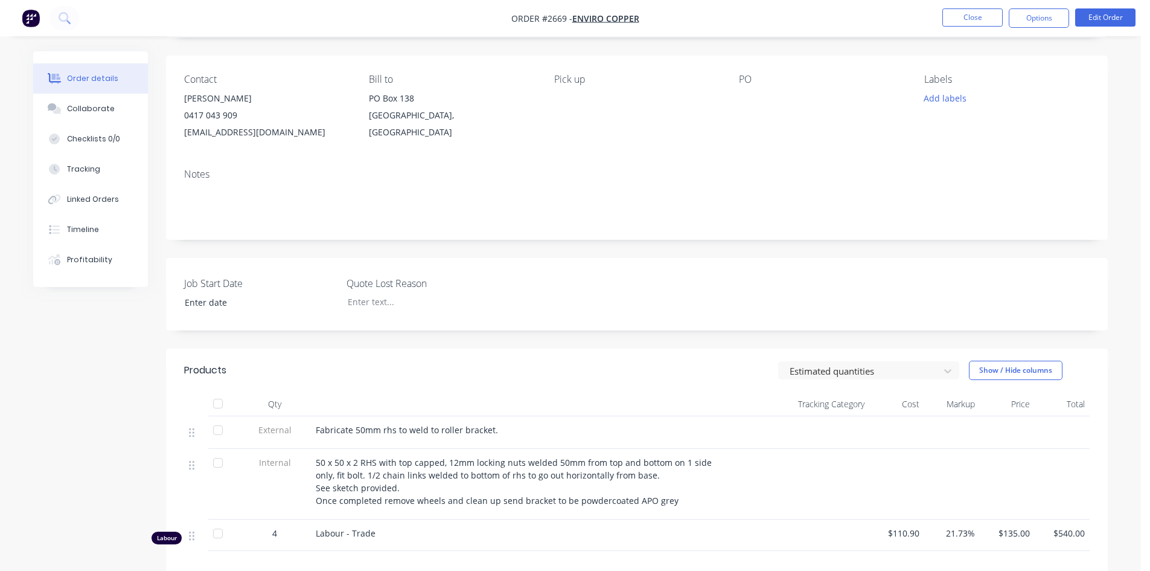
scroll to position [242, 0]
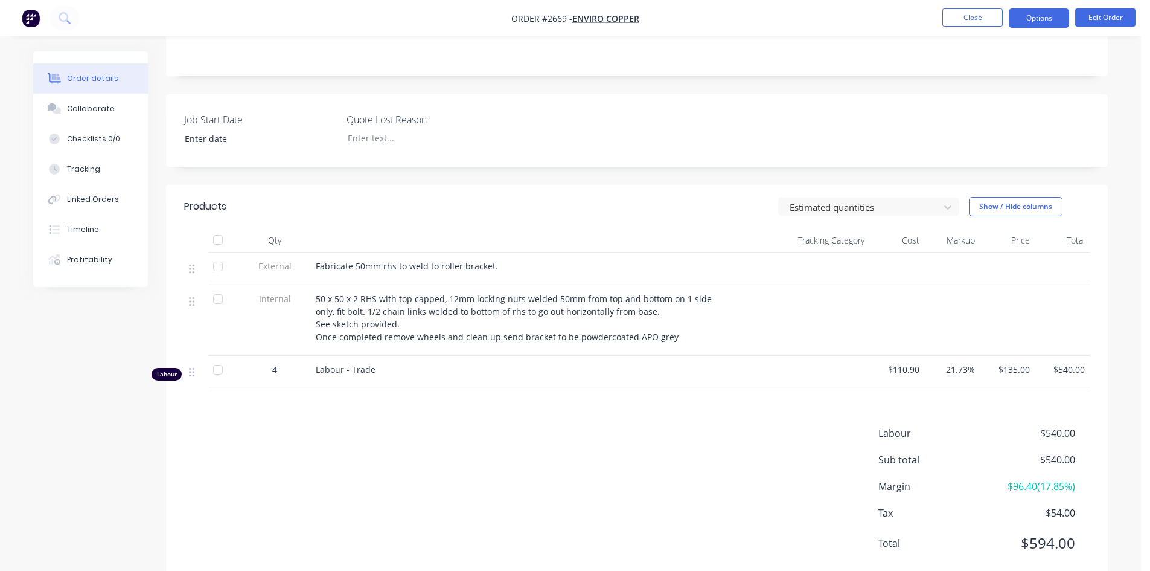
click at [1032, 21] on button "Options" at bounding box center [1039, 17] width 60 height 19
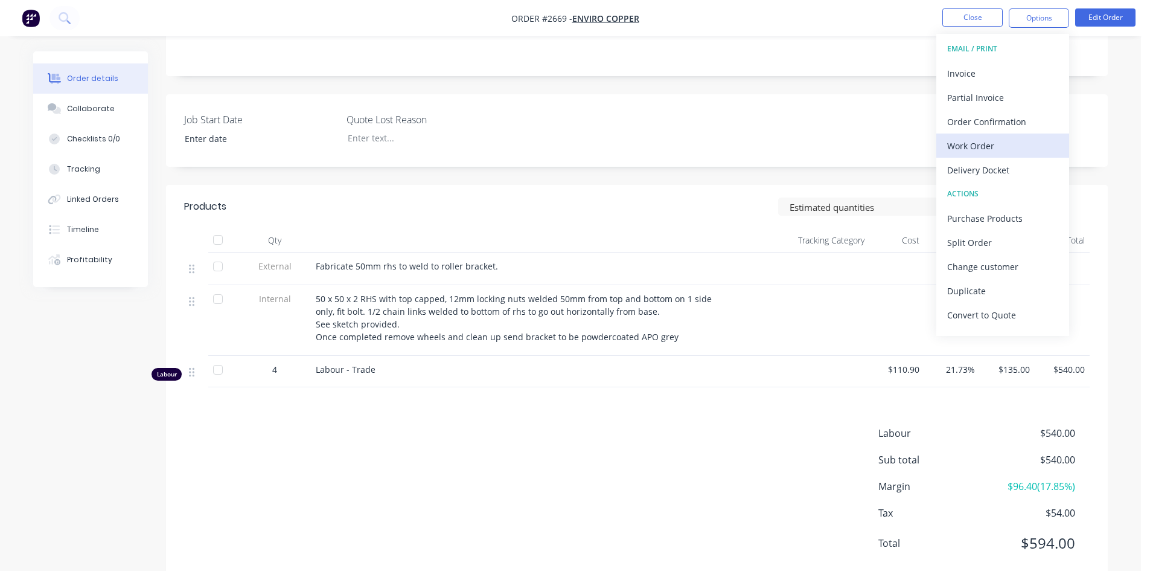
click at [978, 150] on div "Work Order" at bounding box center [1003, 146] width 111 height 18
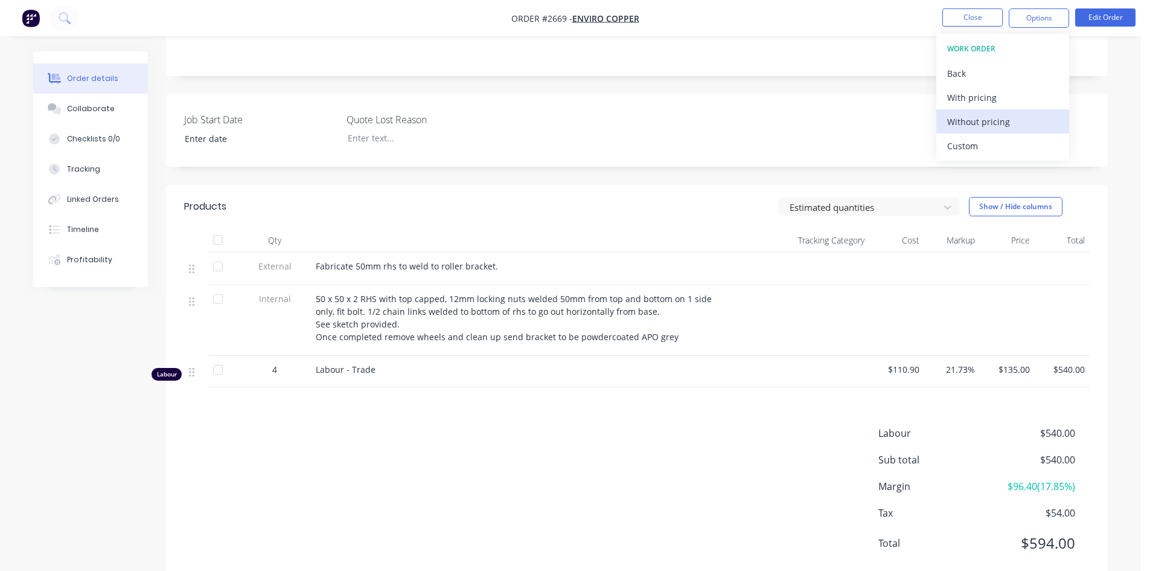
click at [987, 118] on div "Without pricing" at bounding box center [1003, 122] width 111 height 18
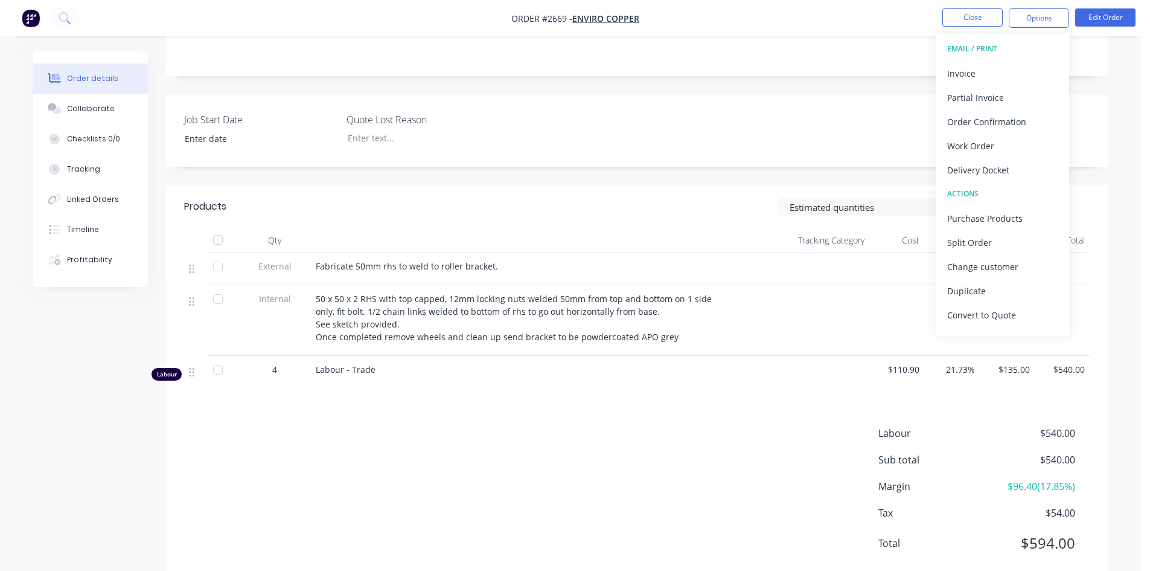
click at [861, 30] on nav "Order #2669 - Enviro Copper Close Options EMAIL / PRINT Invoice Partial Invoice…" at bounding box center [575, 18] width 1150 height 36
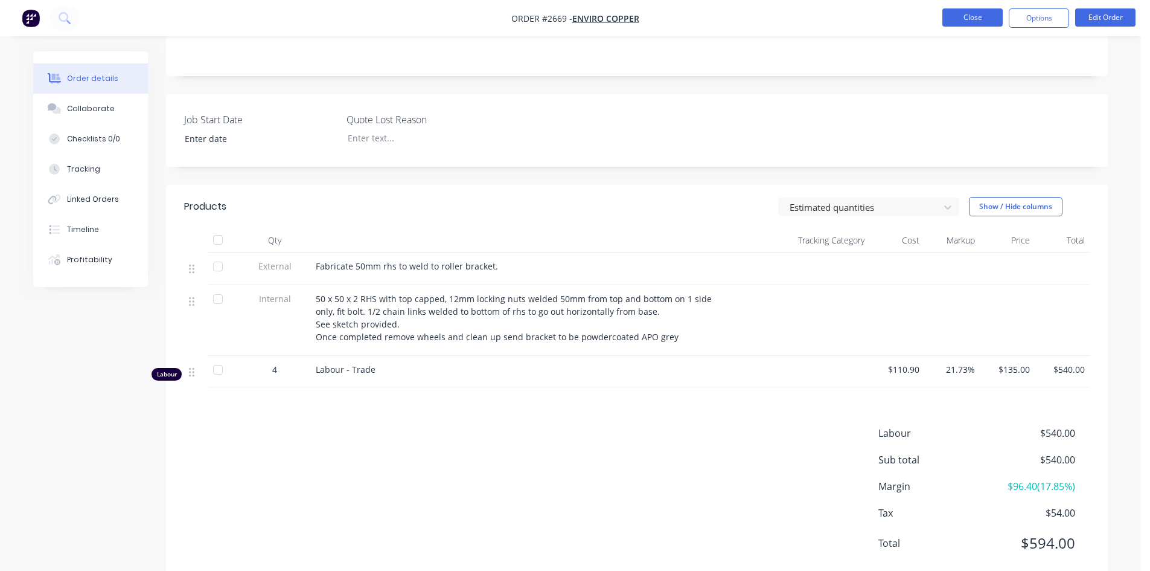
click at [974, 19] on button "Close" at bounding box center [973, 17] width 60 height 18
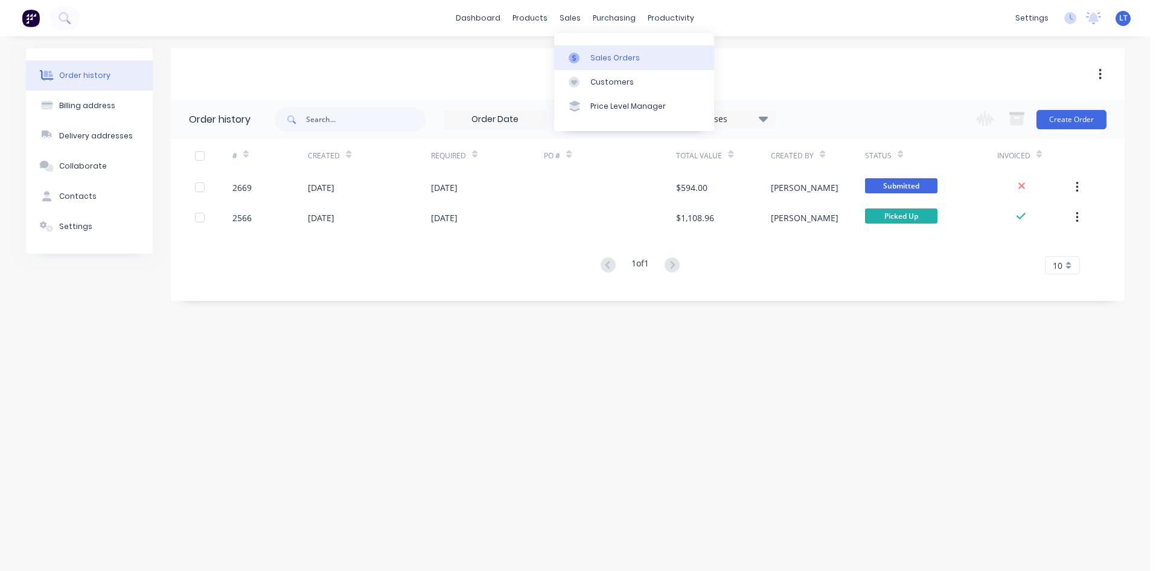
click at [615, 56] on div "Sales Orders" at bounding box center [616, 58] width 50 height 11
